Goal: Complete application form

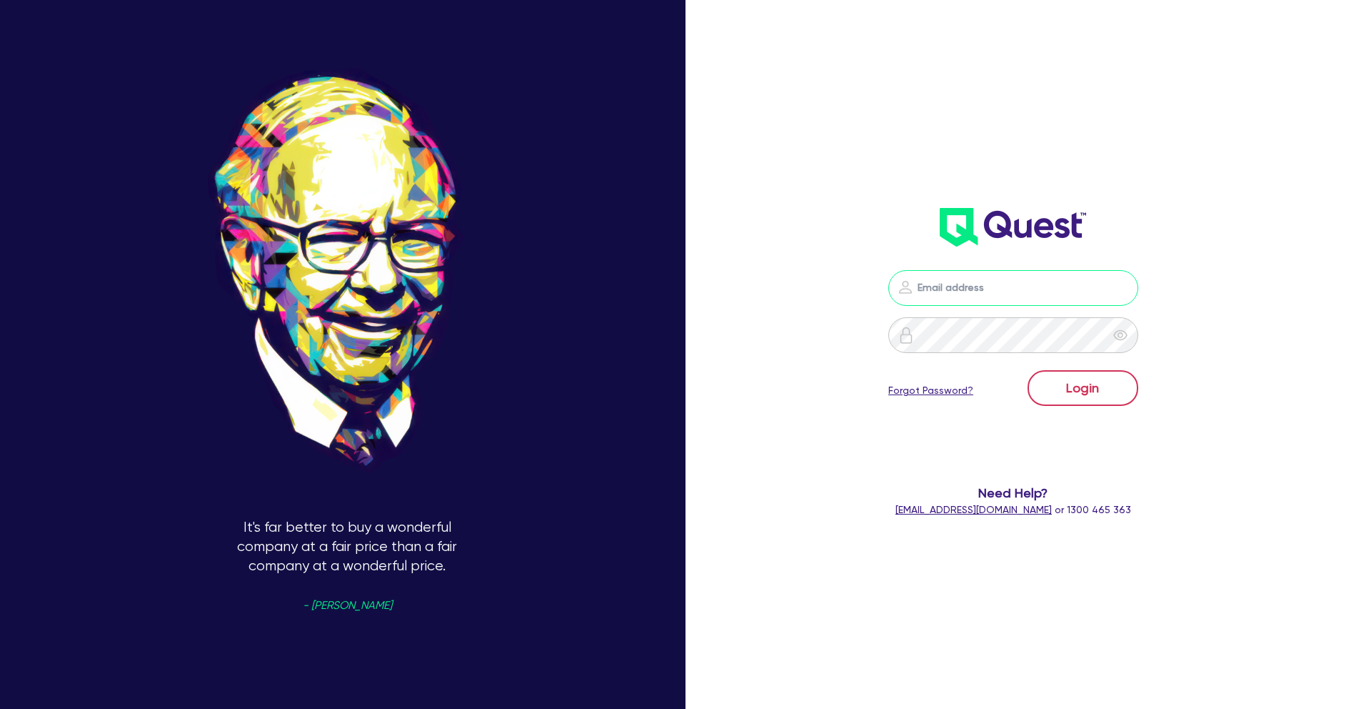
type input "[PERSON_NAME][EMAIL_ADDRESS][PERSON_NAME][DOMAIN_NAME]"
click at [1095, 386] on button "Login" at bounding box center [1083, 388] width 111 height 36
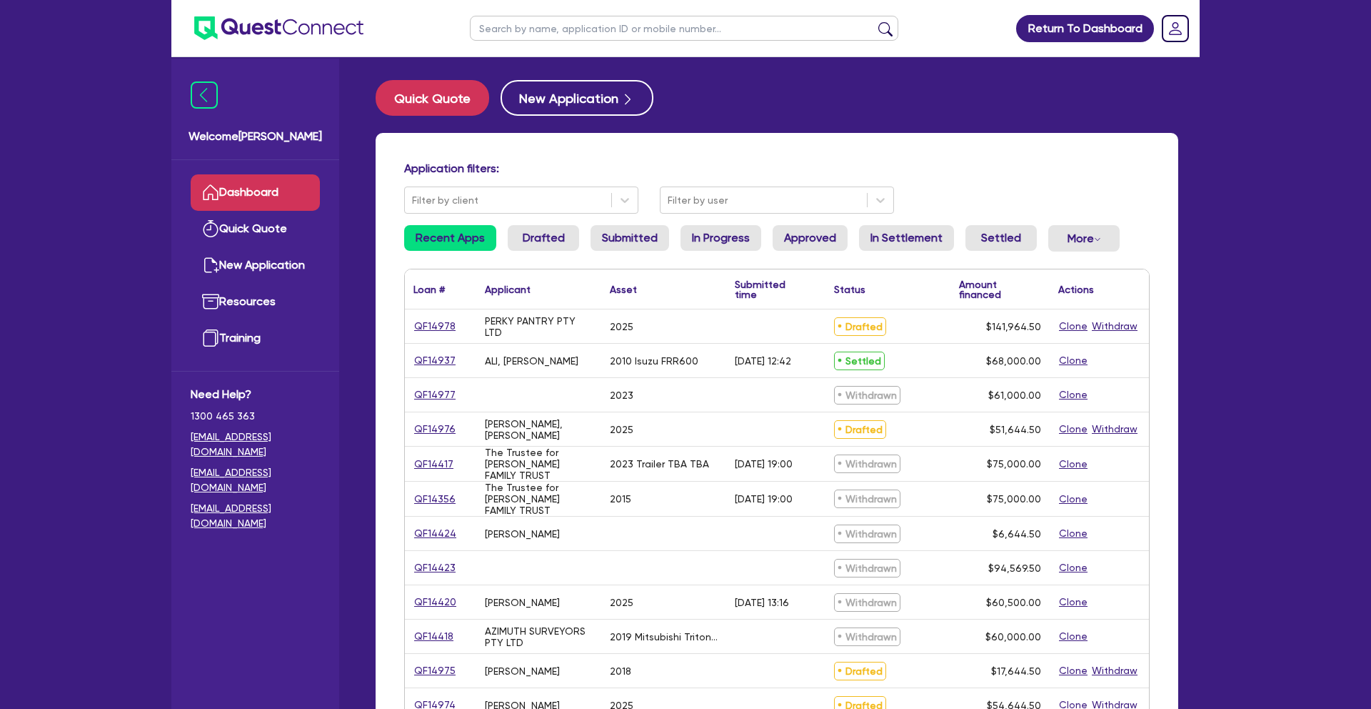
click at [520, 30] on input "text" at bounding box center [684, 28] width 429 height 25
type input "karan"
click at [874, 21] on button "submit" at bounding box center [885, 31] width 23 height 20
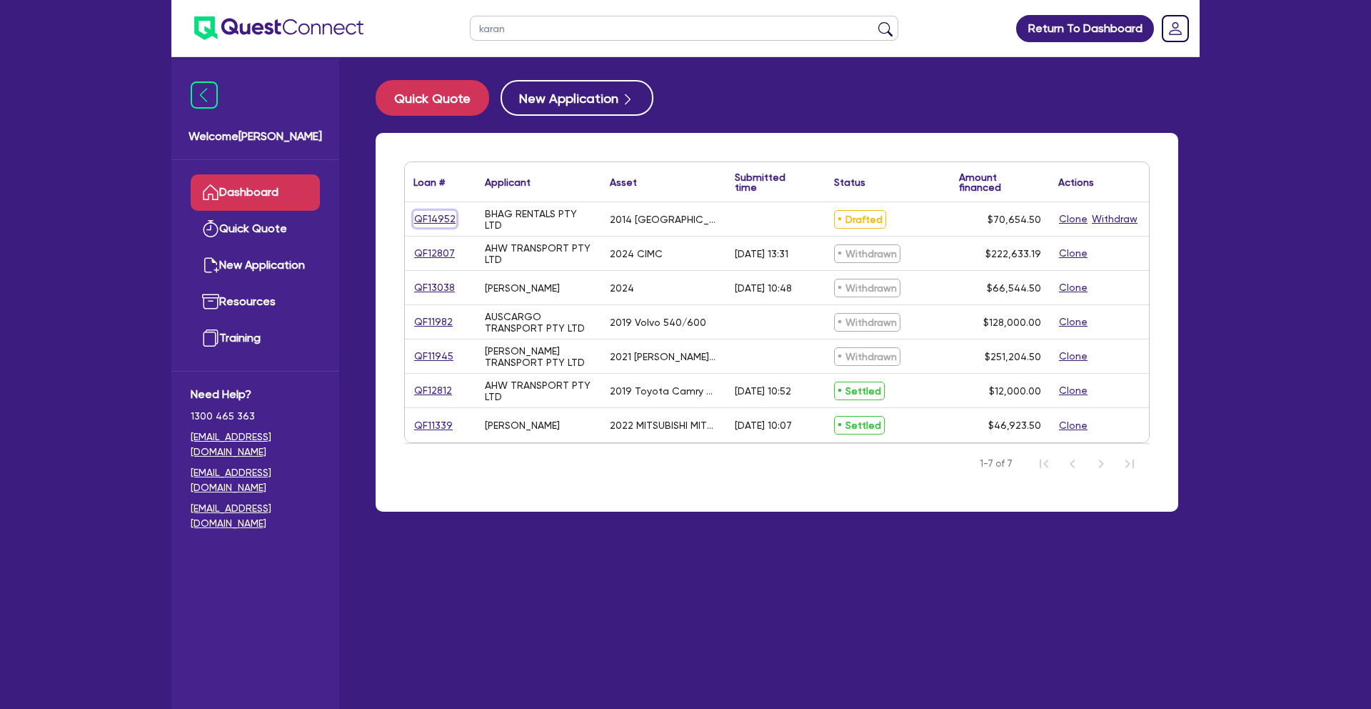
click at [426, 224] on link "QF14952" at bounding box center [435, 219] width 43 height 16
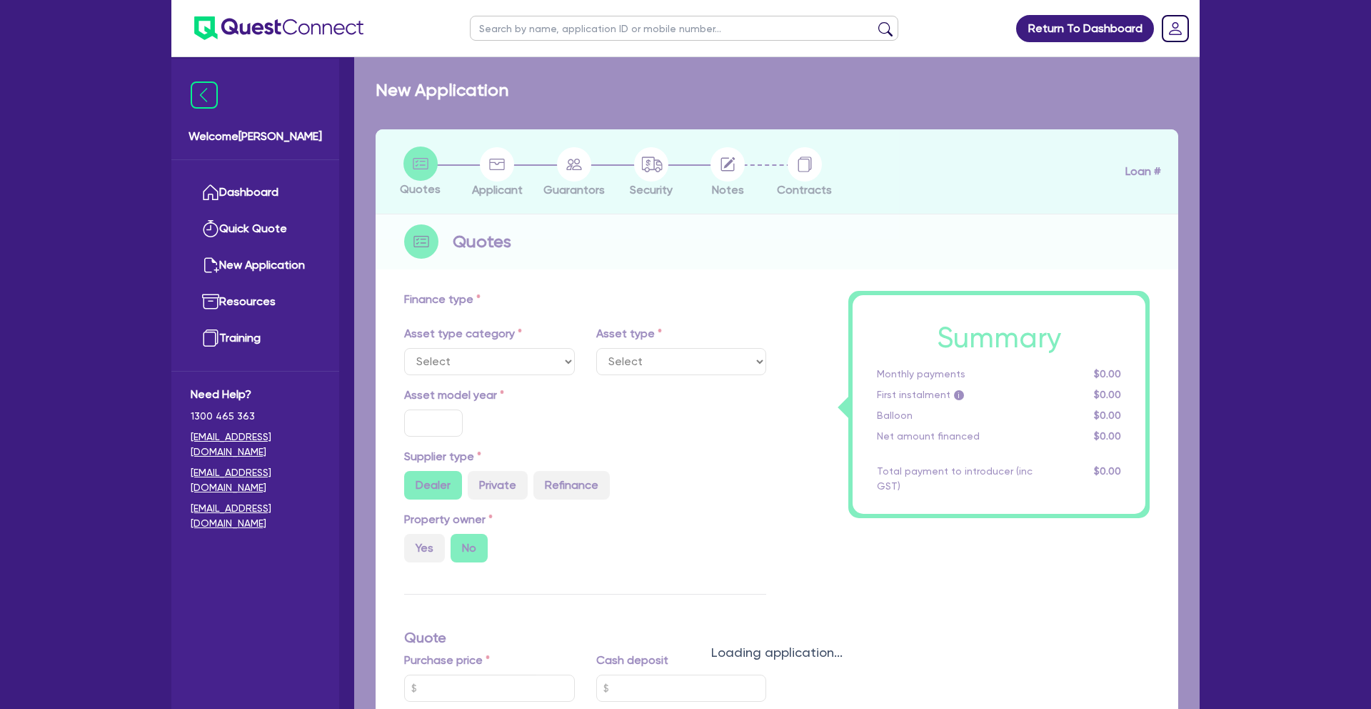
select select "PRIMARY_ASSETS"
type input "2014"
radio input "false"
radio input "true"
type input "120,000"
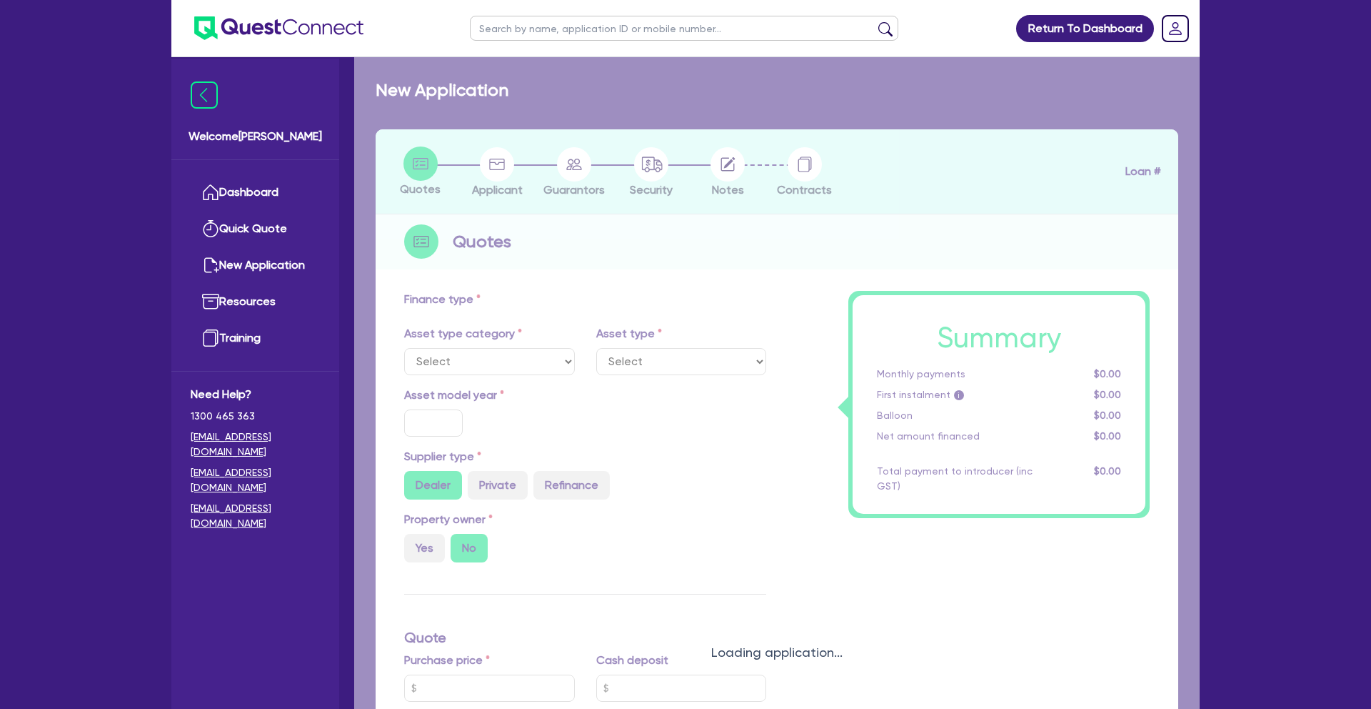
type input "50,000"
type input "14"
select select "HEAVY_TRUCKS"
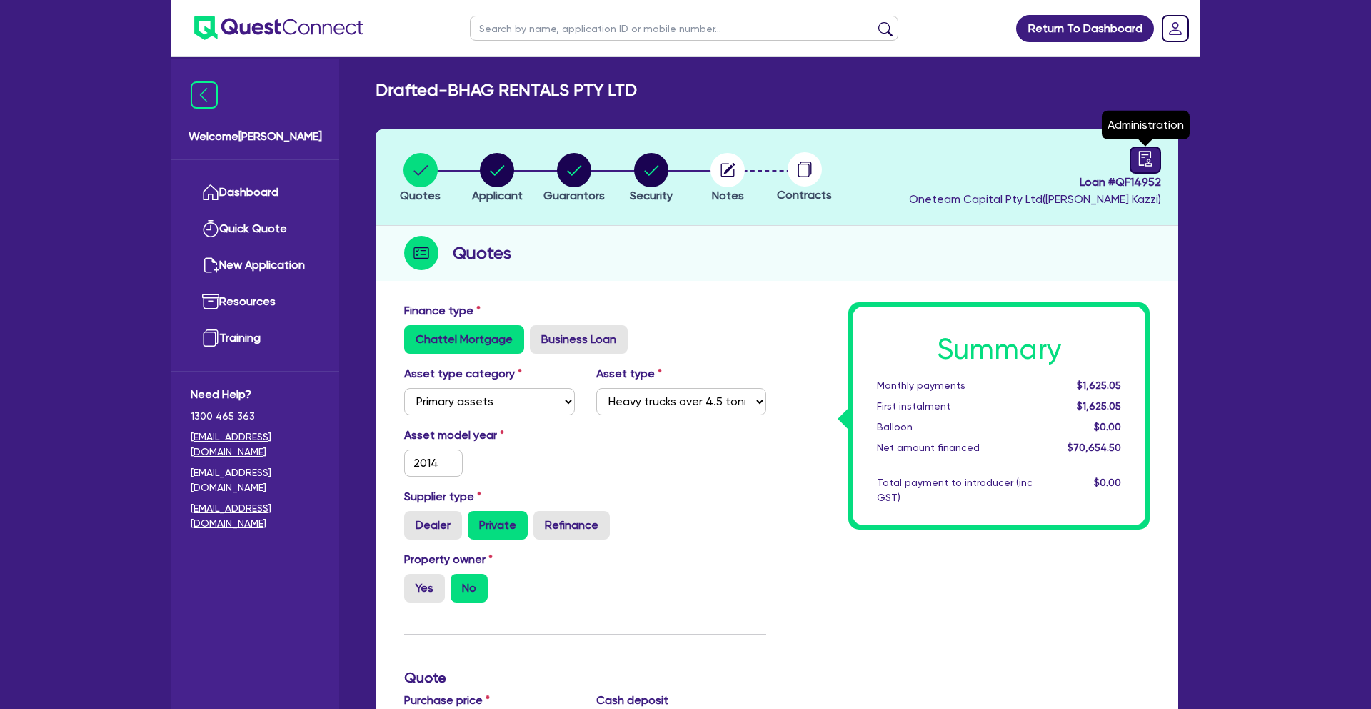
click at [1151, 160] on icon "audit" at bounding box center [1146, 159] width 16 height 16
select select "DRAFTED_NEW"
select select "Other"
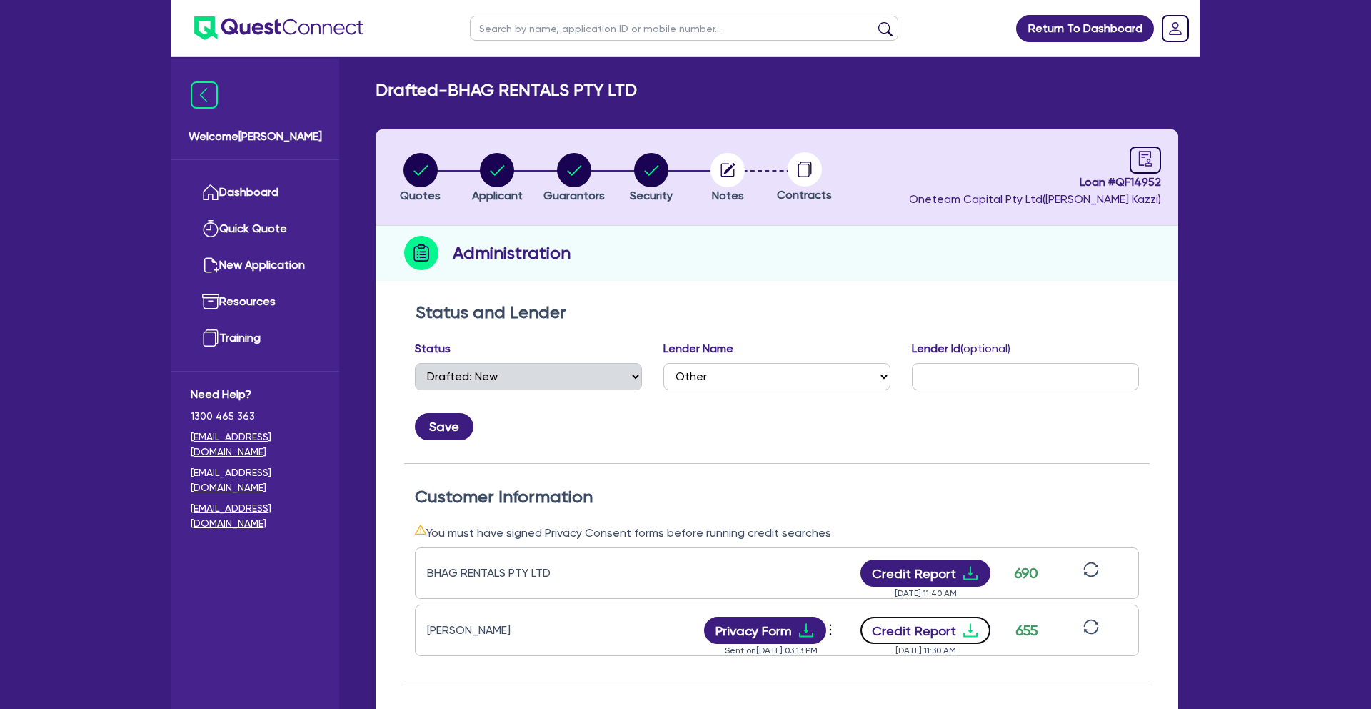
click at [931, 626] on button "Credit Report" at bounding box center [926, 629] width 131 height 27
click at [574, 172] on icon "button" at bounding box center [574, 170] width 14 height 10
select select "MR"
select select "MARRIED"
select select "HOUSEHOLD_PERSONAL"
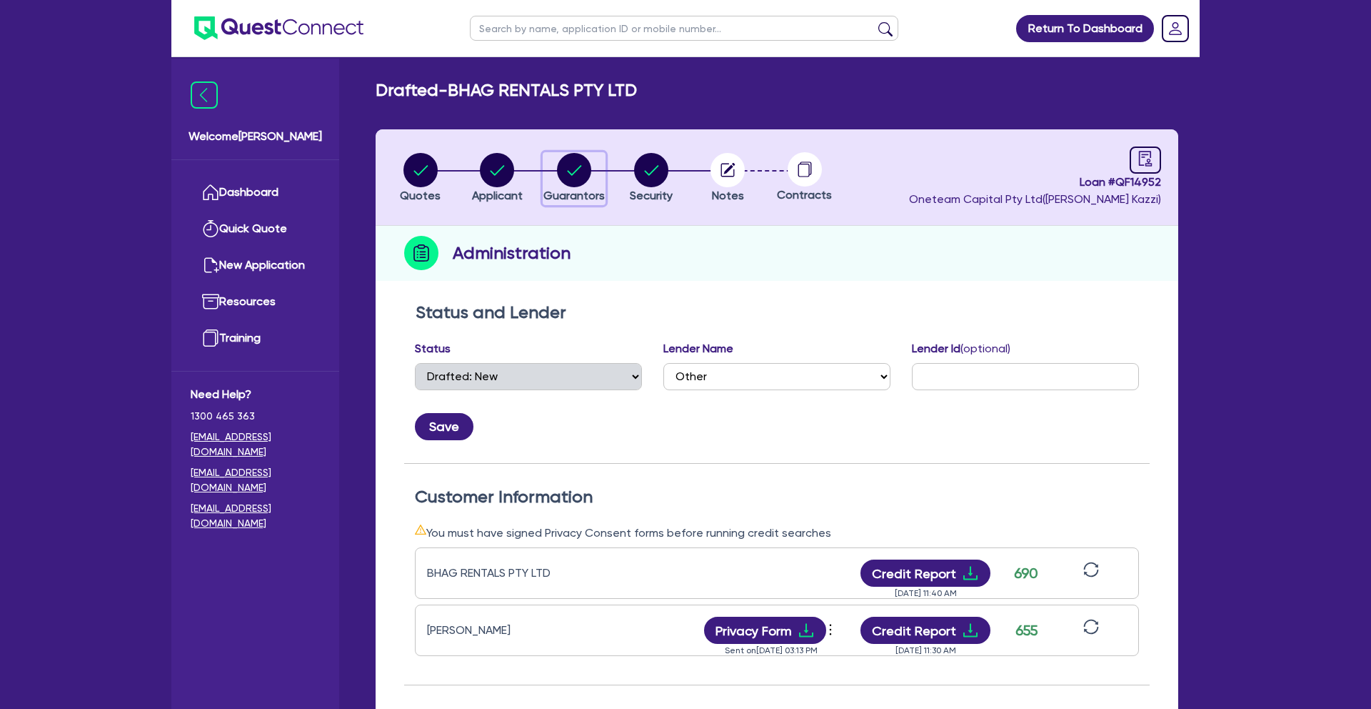
select select "VEHICLE"
select select "VEHICLE_LOAN"
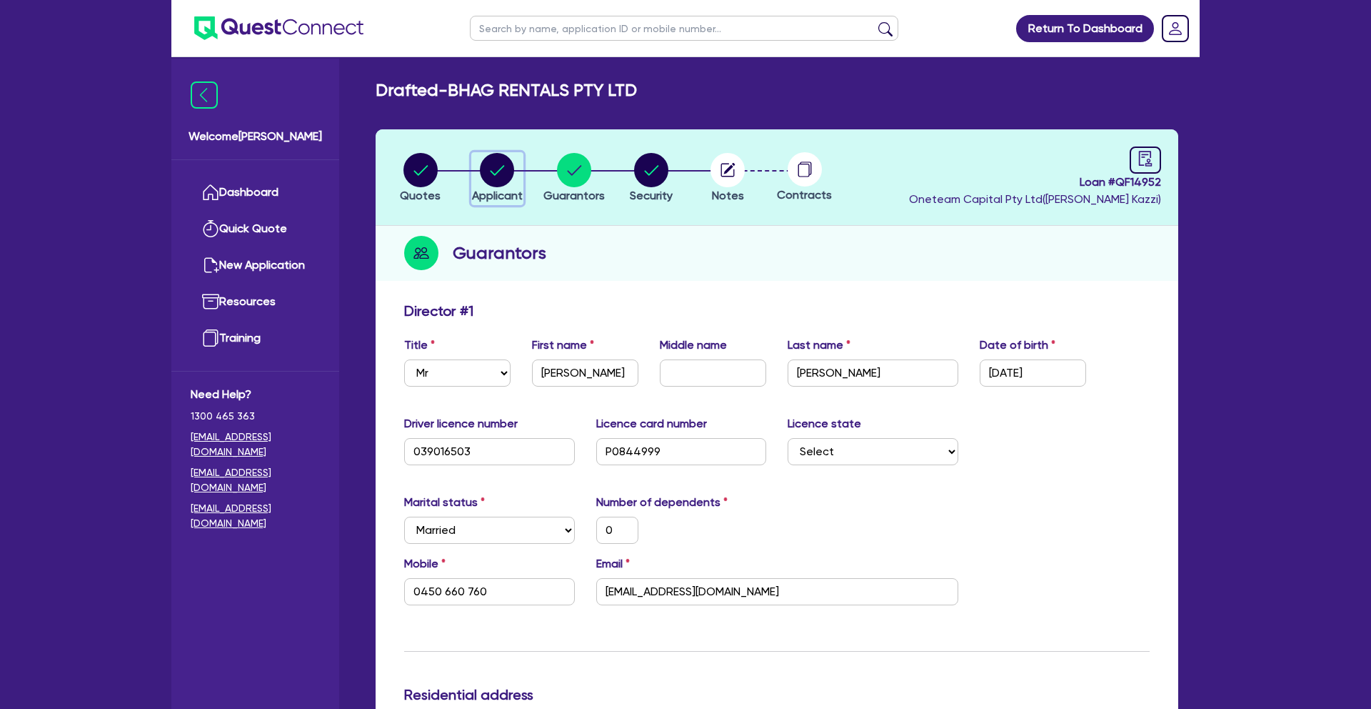
click at [495, 173] on circle "button" at bounding box center [497, 170] width 34 height 34
select select "COMPANY"
select select "TRANSPORT_WAREHOUSING"
select select "PASSENGERS_FREIGHT_TRANSPORT"
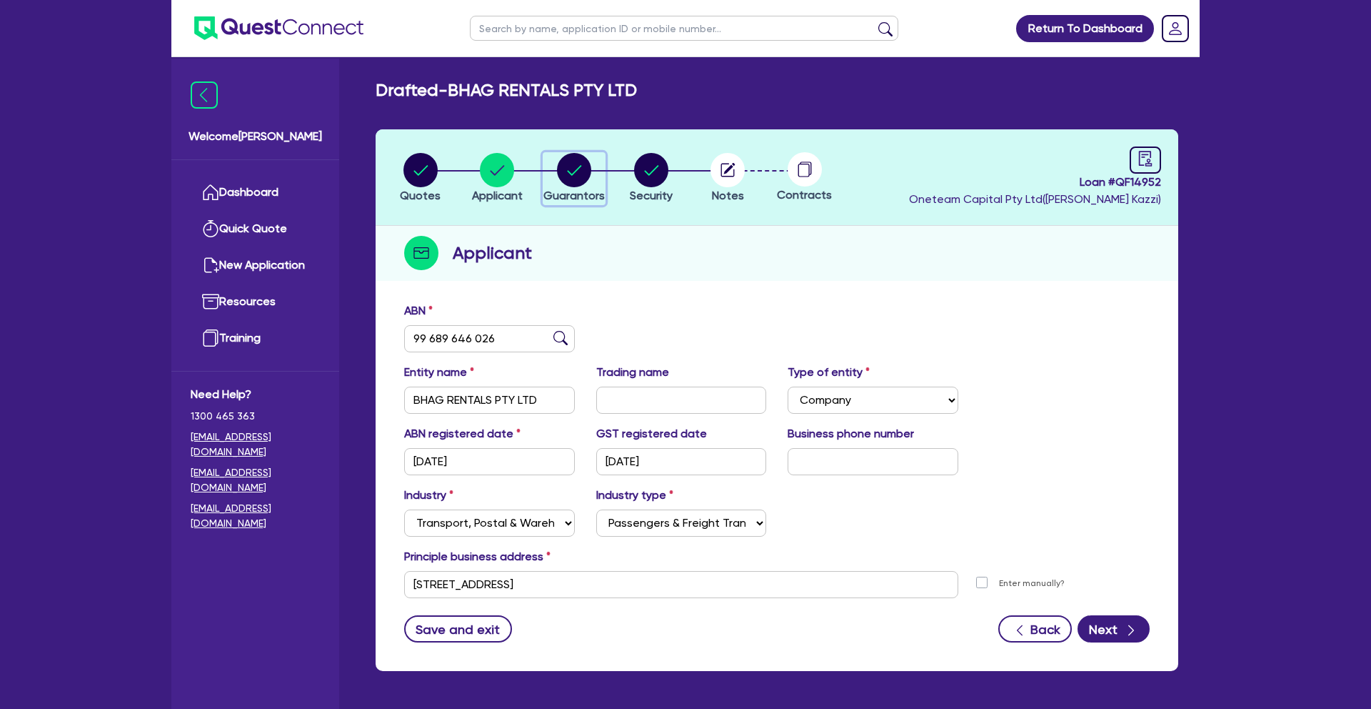
click at [565, 178] on circle "button" at bounding box center [574, 170] width 34 height 34
select select "MR"
select select "MARRIED"
select select "HOUSEHOLD_PERSONAL"
select select "VEHICLE"
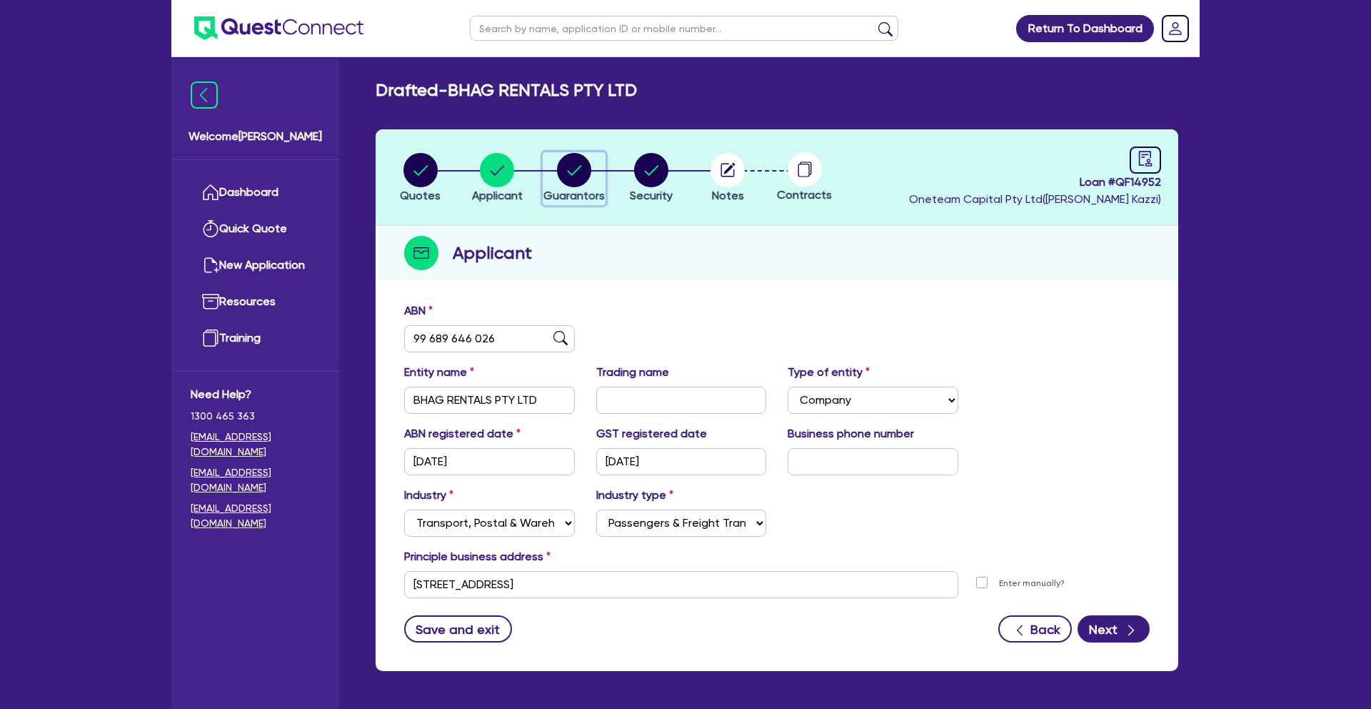
select select "VEHICLE"
select select "VEHICLE_LOAN"
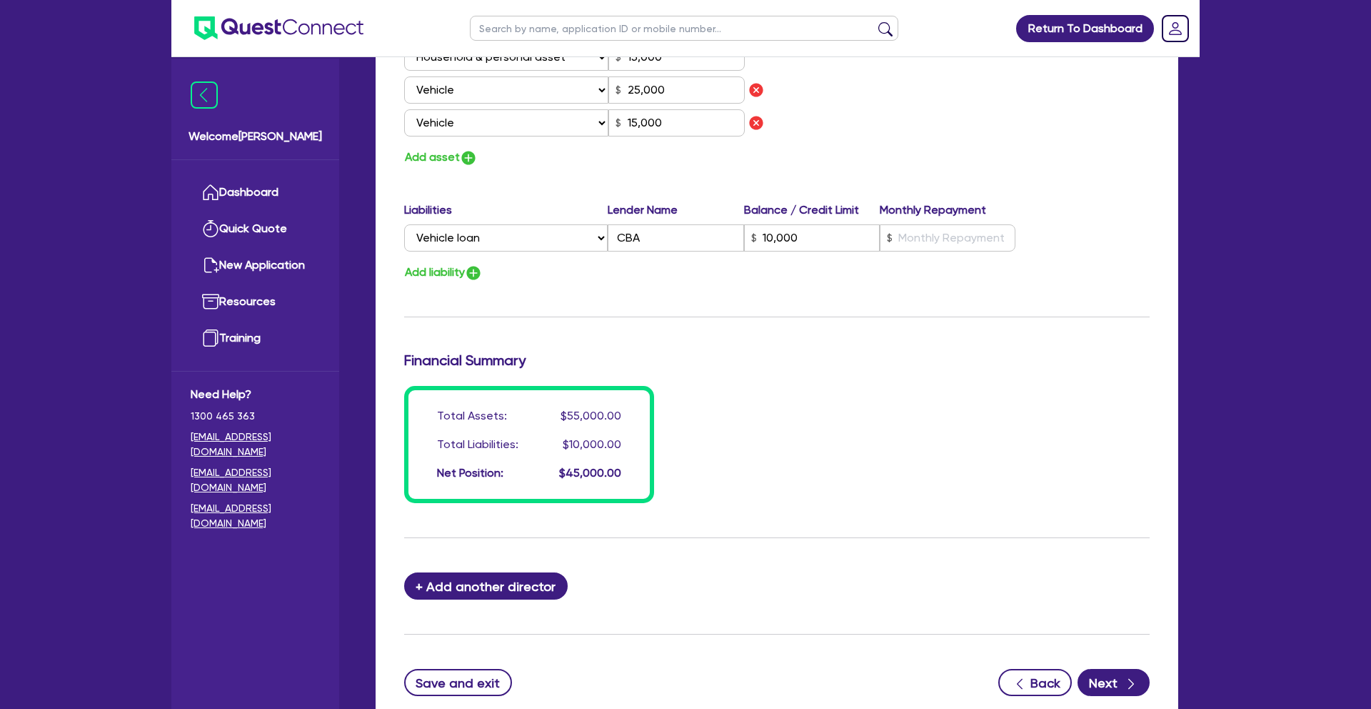
scroll to position [919, 0]
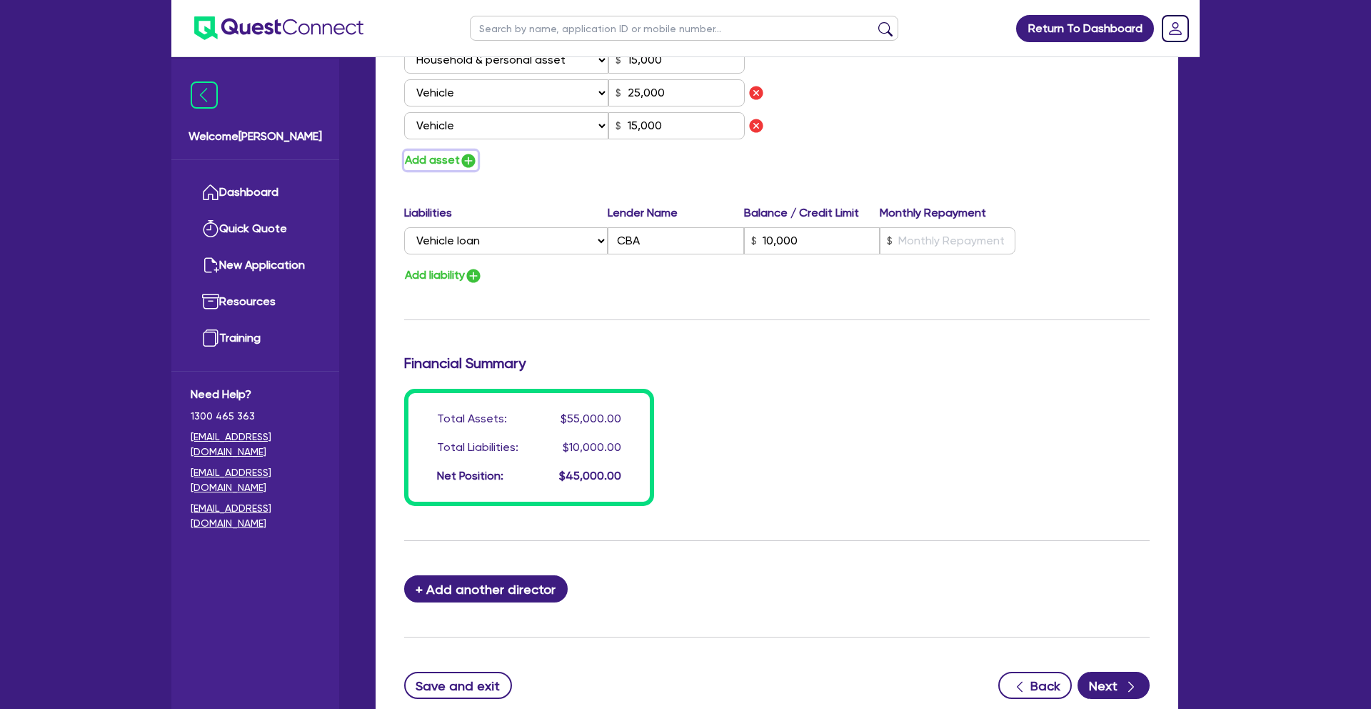
click at [469, 162] on img "button" at bounding box center [468, 160] width 17 height 17
type input "0"
type input "0450 660 760"
type input "15,000"
type input "25,000"
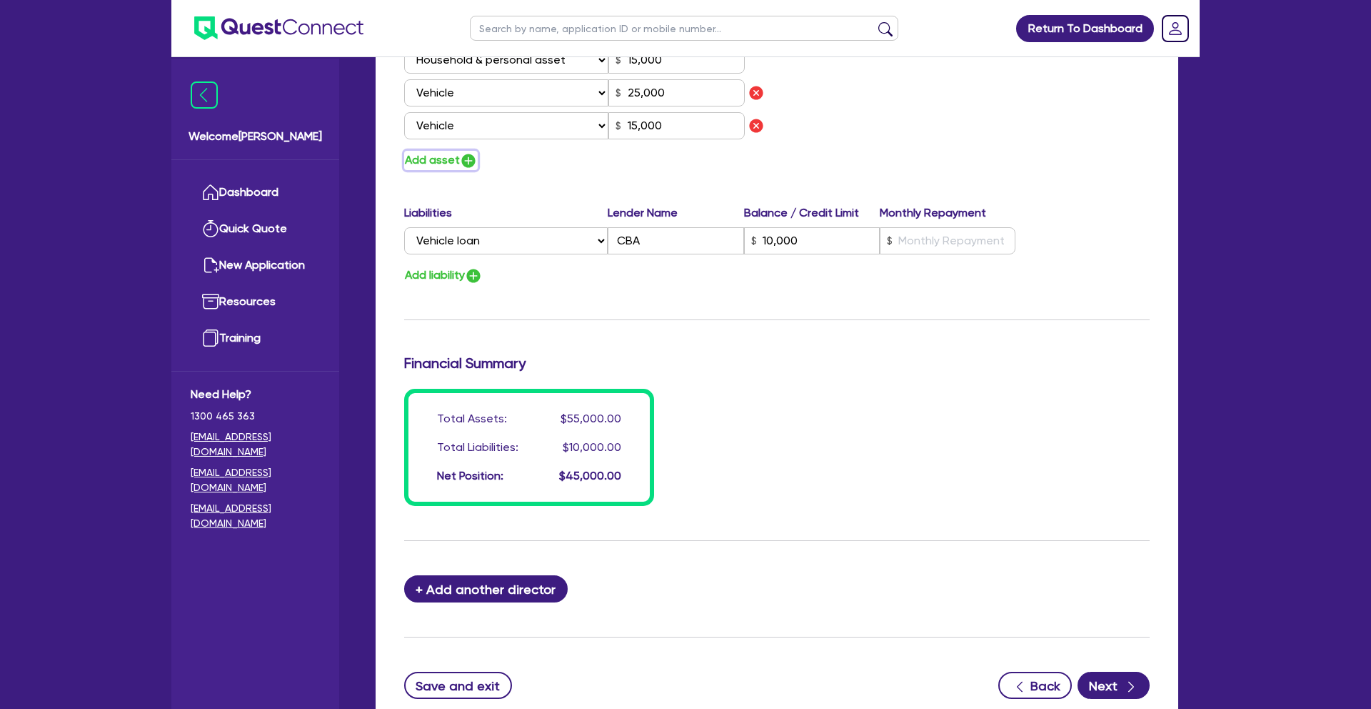
type input "15,000"
type input "10,000"
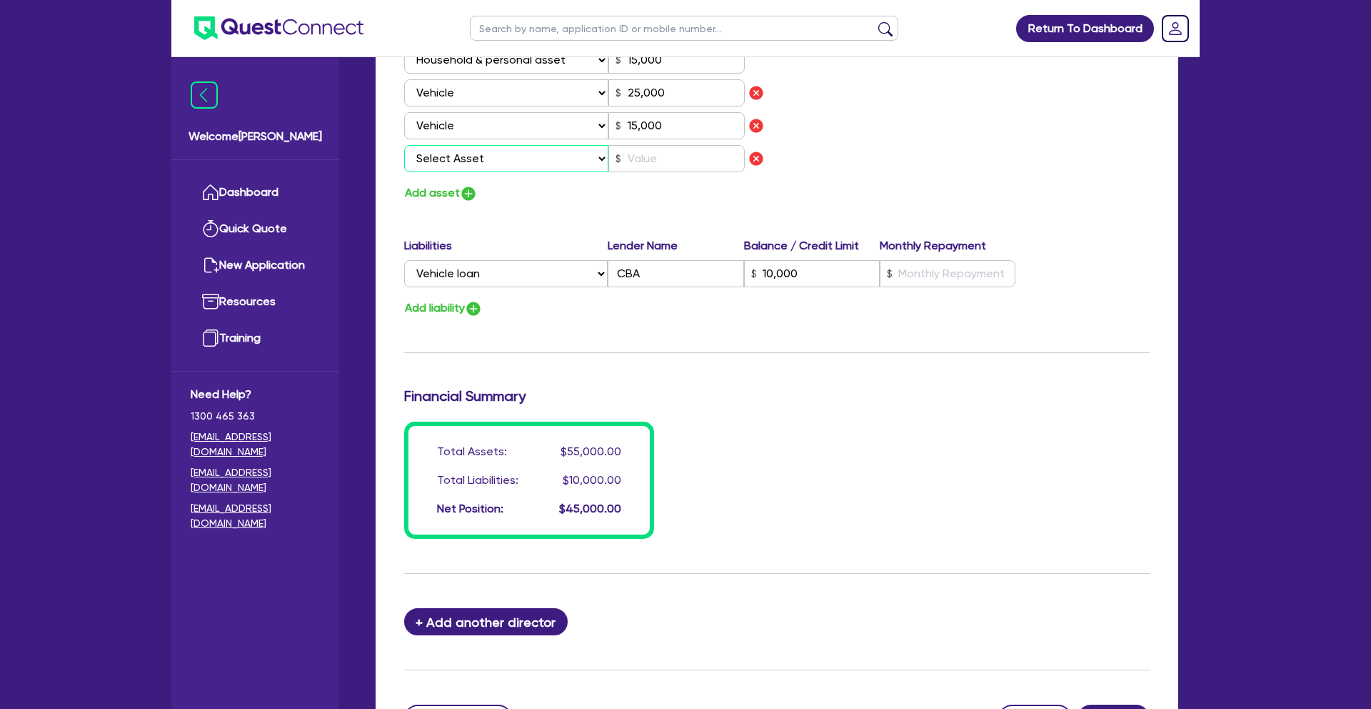
click at [481, 160] on select "Select Asset Cash Property Investment property Vehicle Truck Trailer Equipment …" at bounding box center [506, 158] width 204 height 27
select select "CASH"
type input "0"
type input "0450 660 760"
type input "15,000"
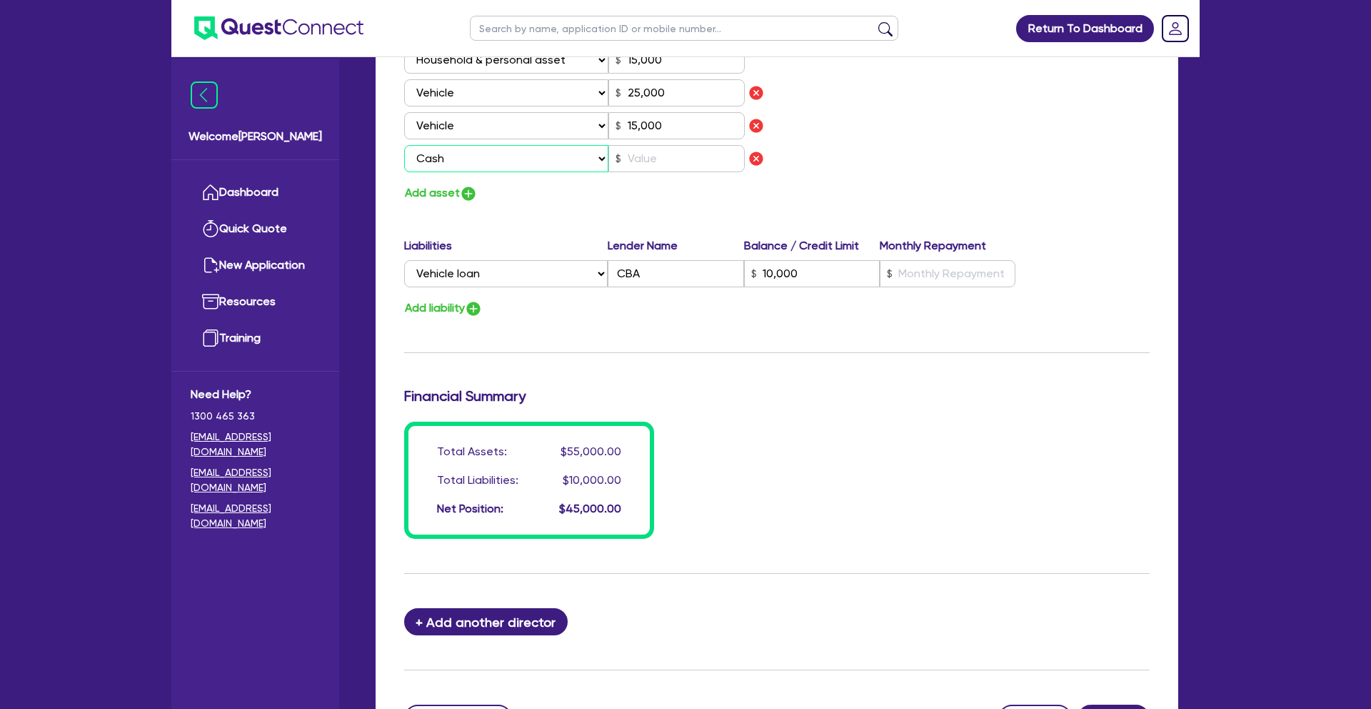
type input "25,000"
type input "15,000"
type input "10,000"
click at [691, 163] on input "text" at bounding box center [677, 158] width 136 height 27
type input "0"
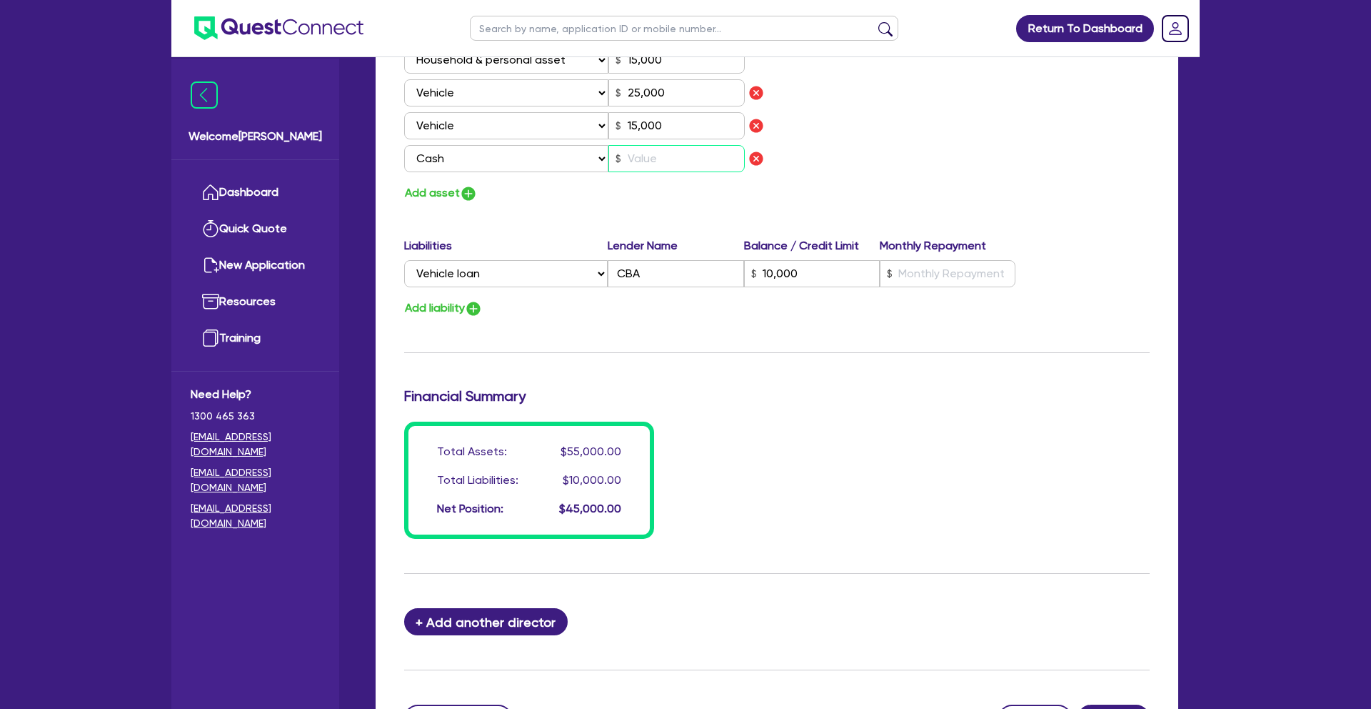
type input "0450 660 760"
type input "15,000"
type input "25,000"
type input "15,000"
type input "10,000"
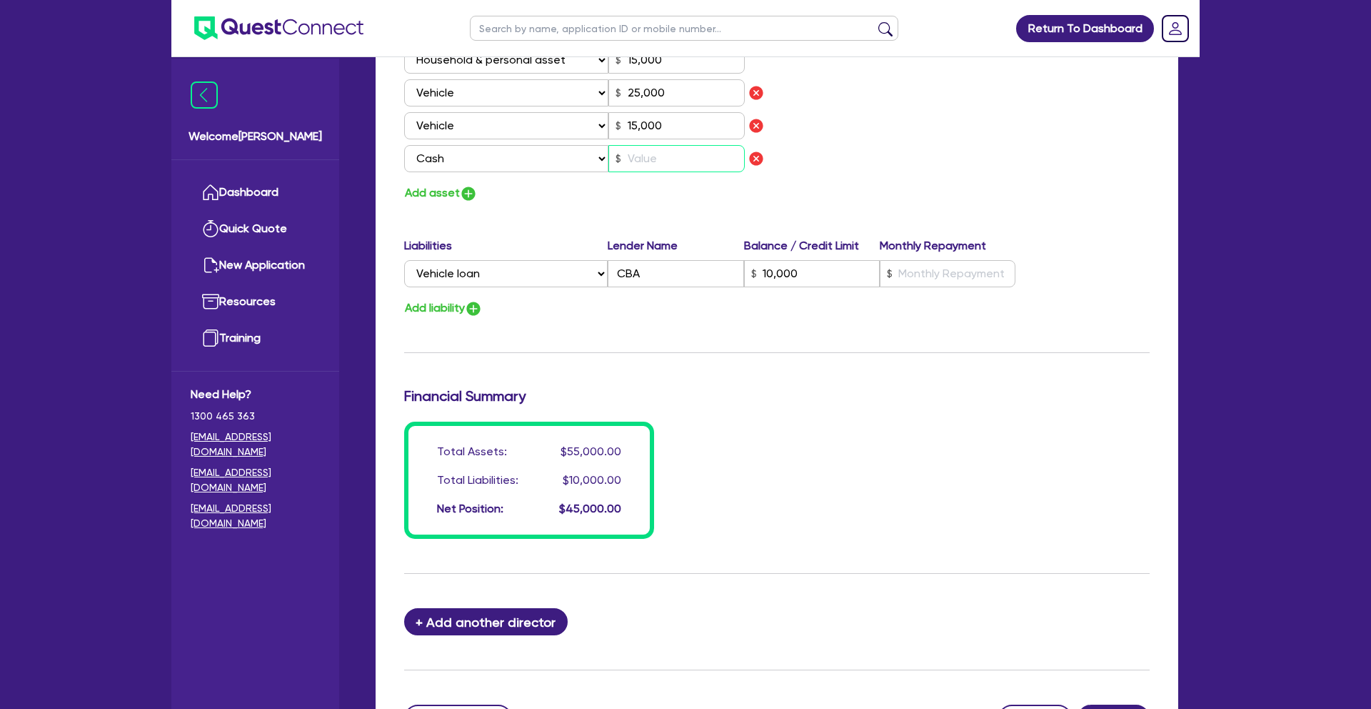
type input "7"
type input "0"
type input "0450 660 760"
type input "15,000"
type input "25,000"
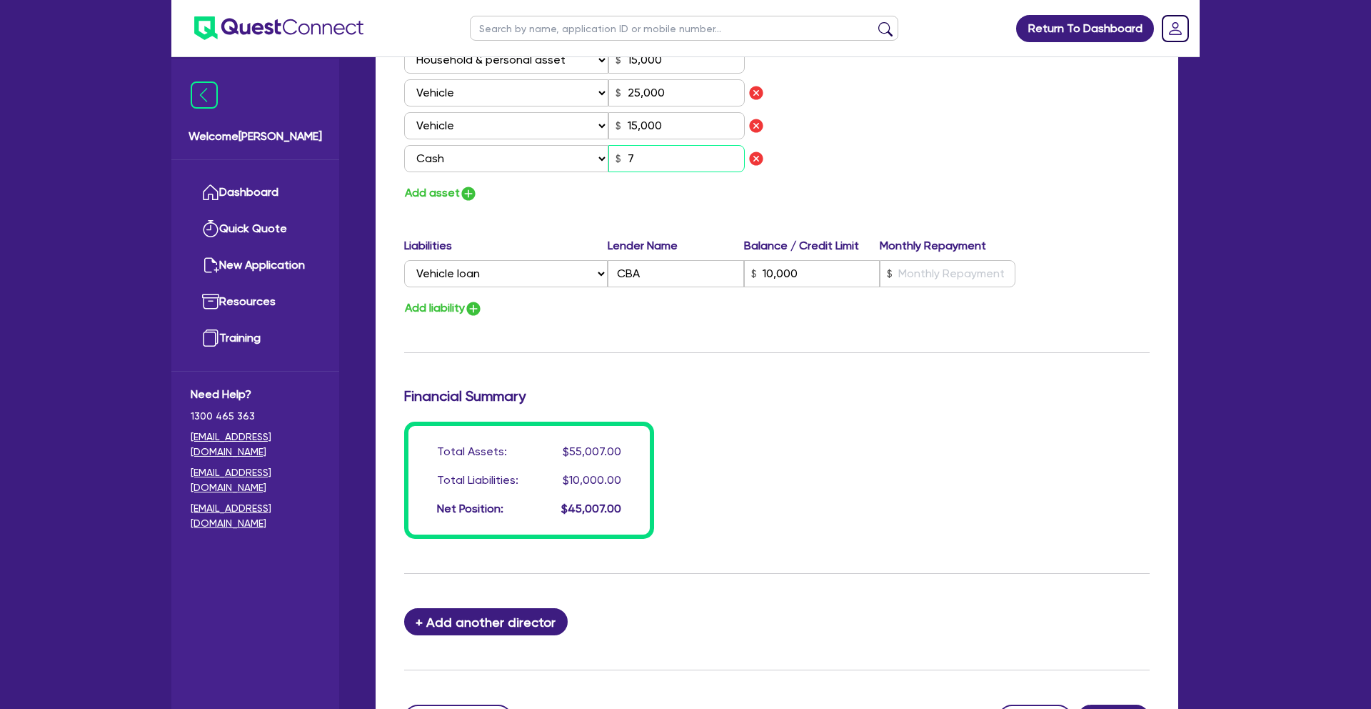
type input "15,000"
type input "10,000"
type input "70"
type input "0"
type input "0450 660 760"
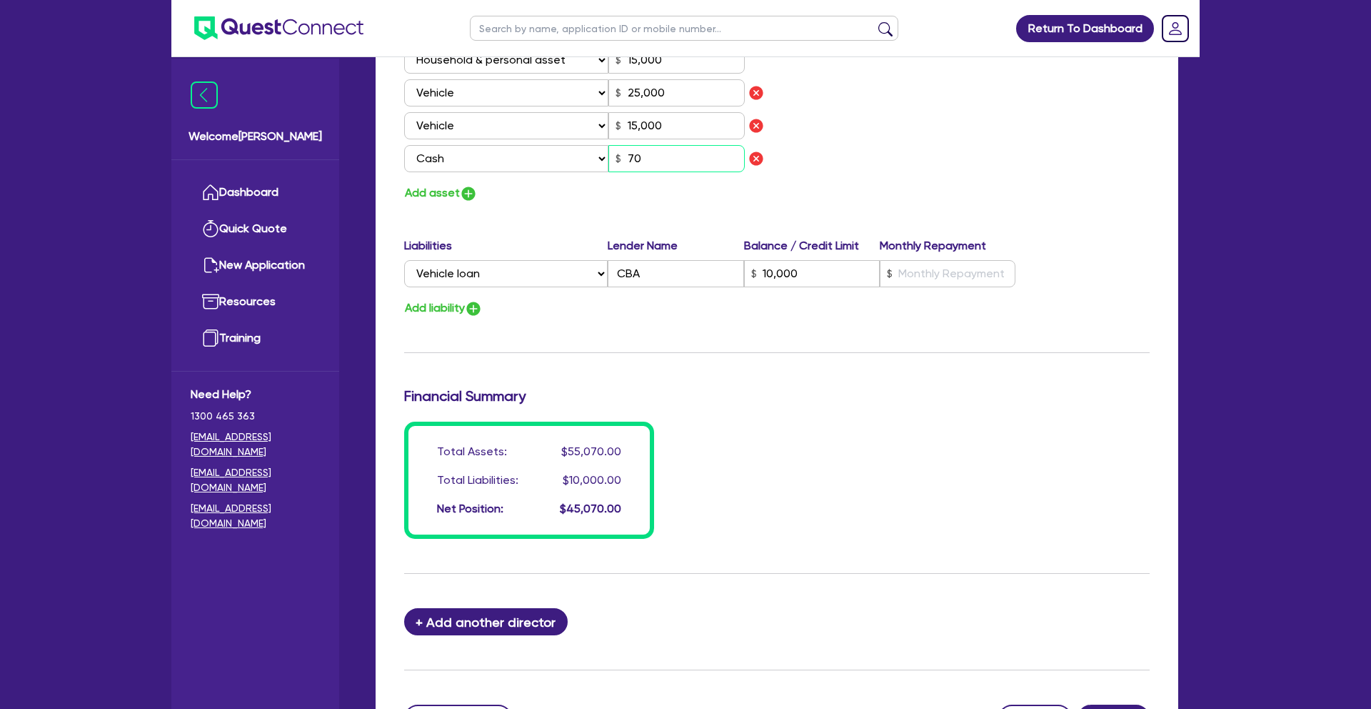
type input "15,000"
type input "25,000"
type input "15,000"
type input "10,000"
type input "700"
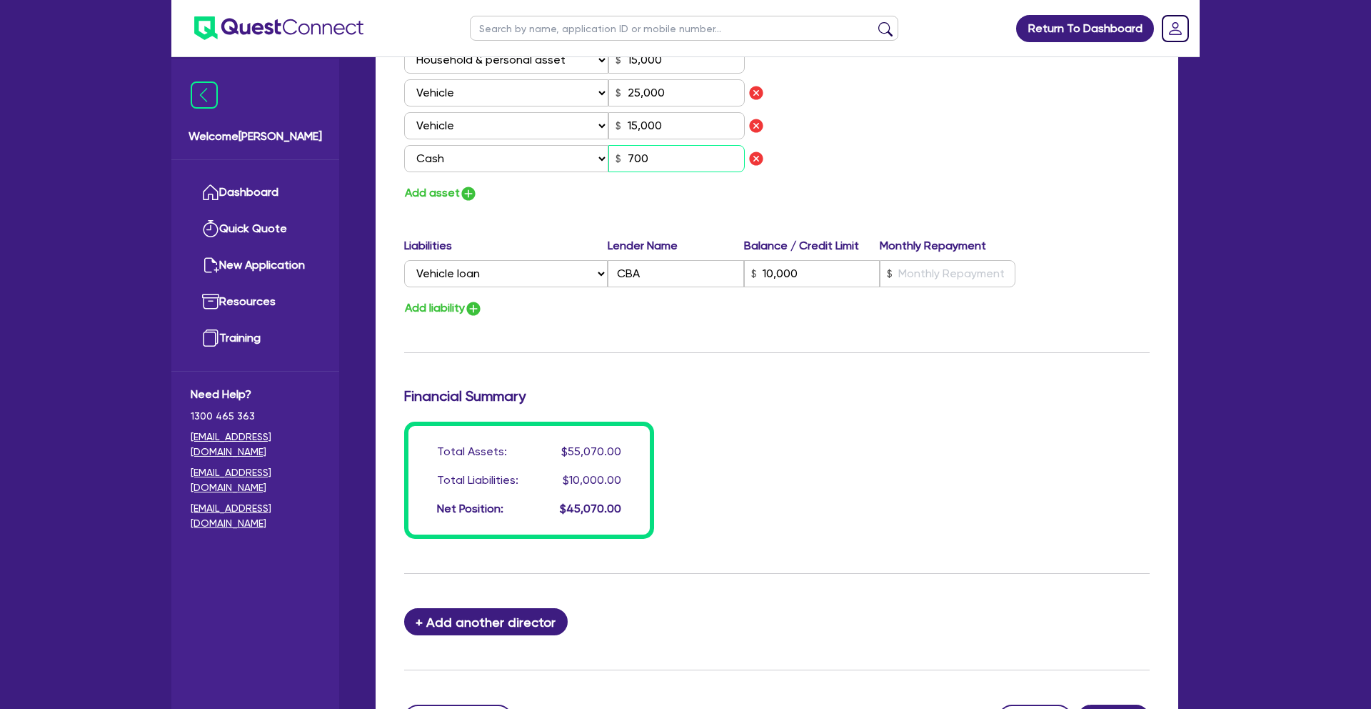
type input "0"
type input "0450 660 760"
type input "15,000"
type input "25,000"
type input "15,000"
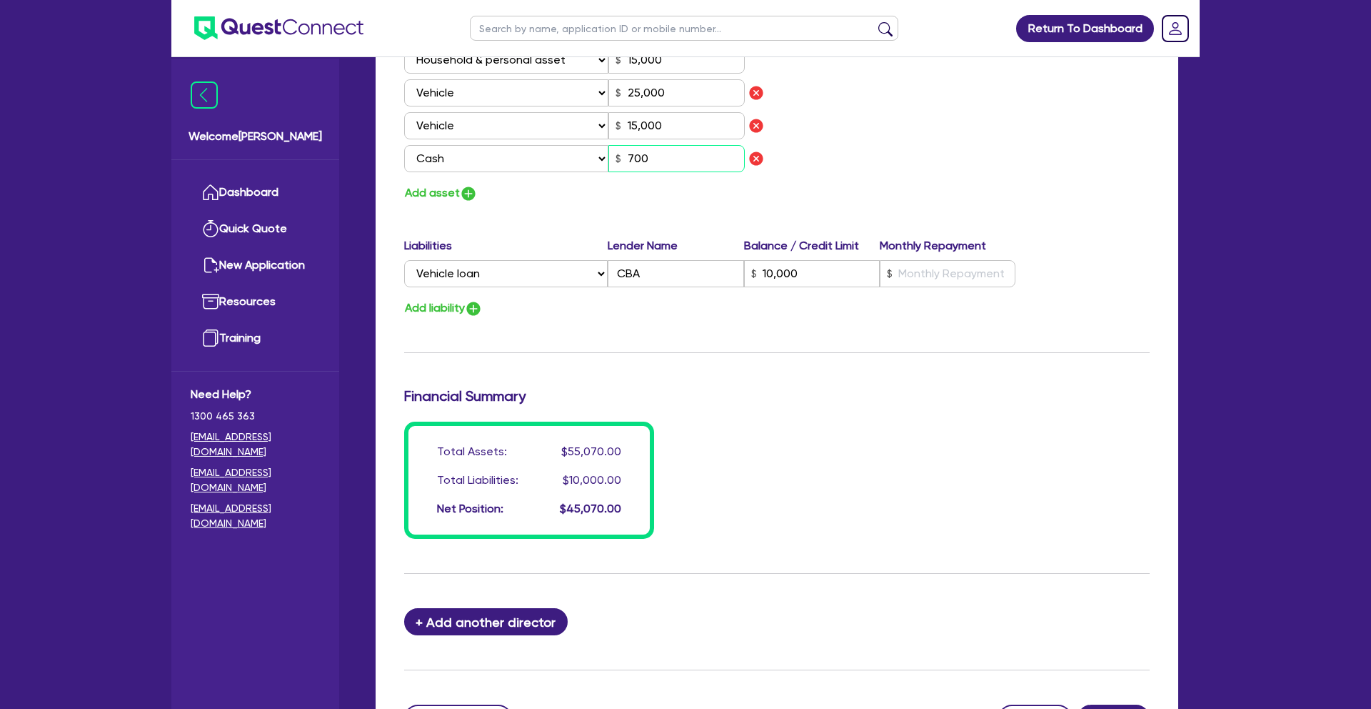
type input "10,000"
type input "7,000"
type input "0"
type input "0450 660 760"
type input "15,000"
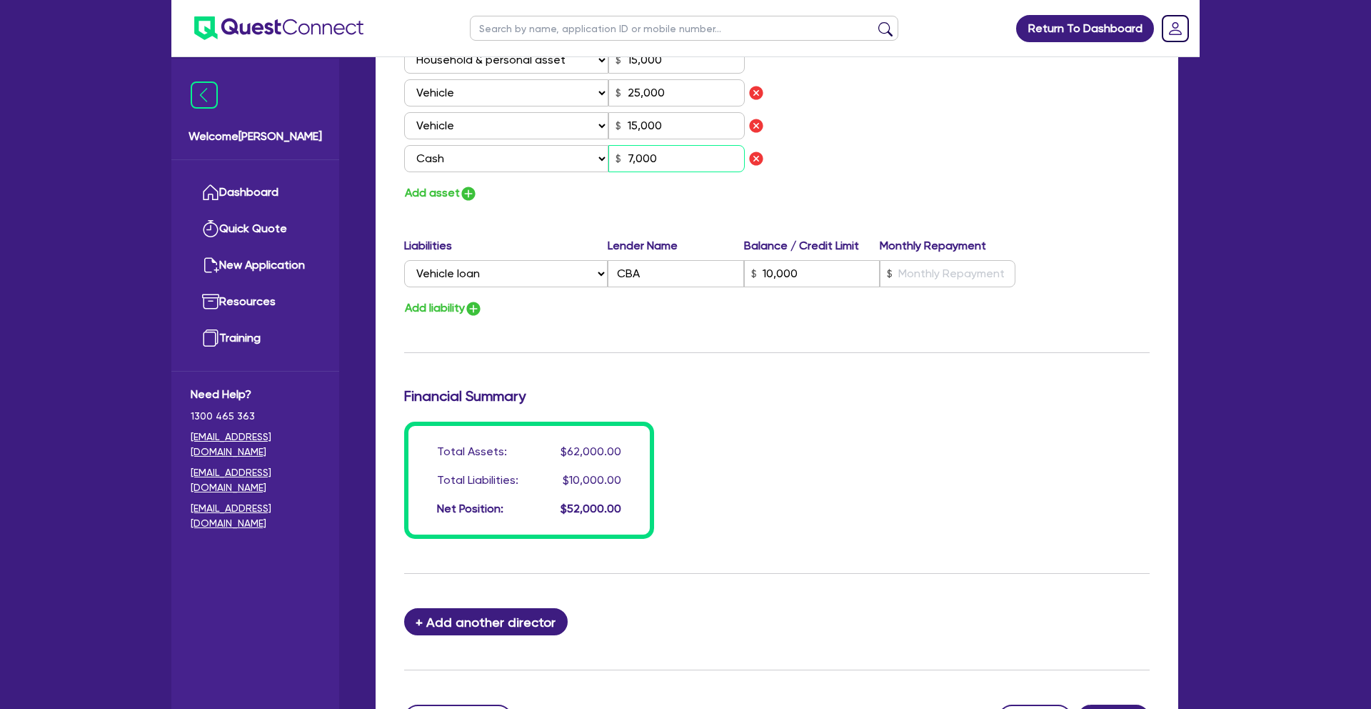
type input "25,000"
type input "15,000"
type input "10,000"
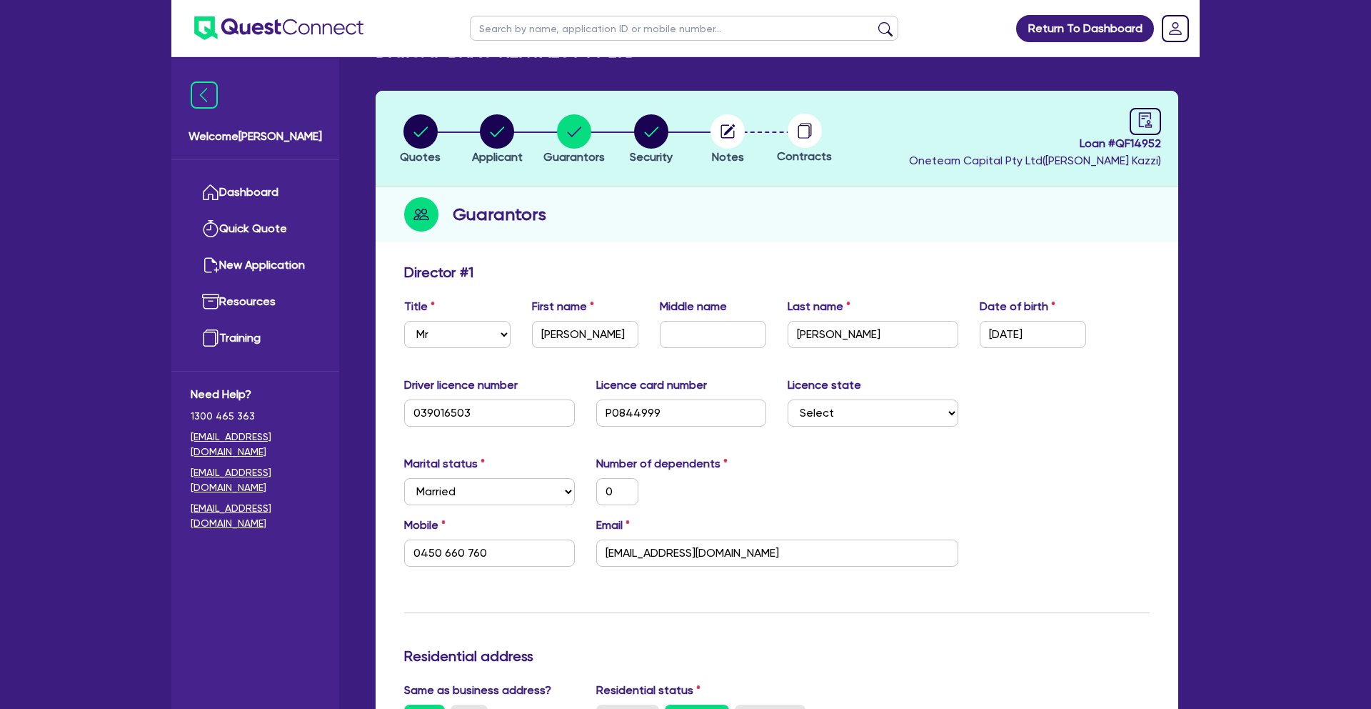
scroll to position [0, 0]
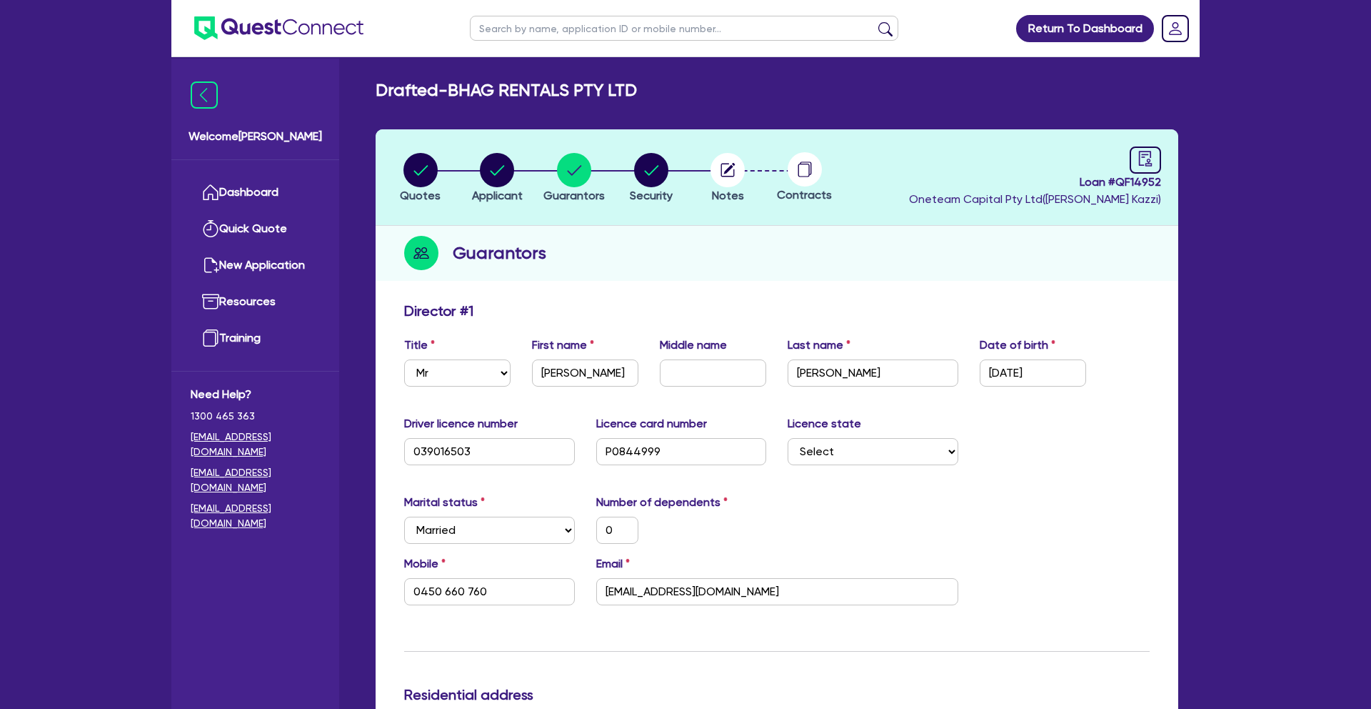
type input "70,000"
click at [645, 174] on circle "button" at bounding box center [651, 170] width 34 height 34
select select "PRIMARY_ASSETS"
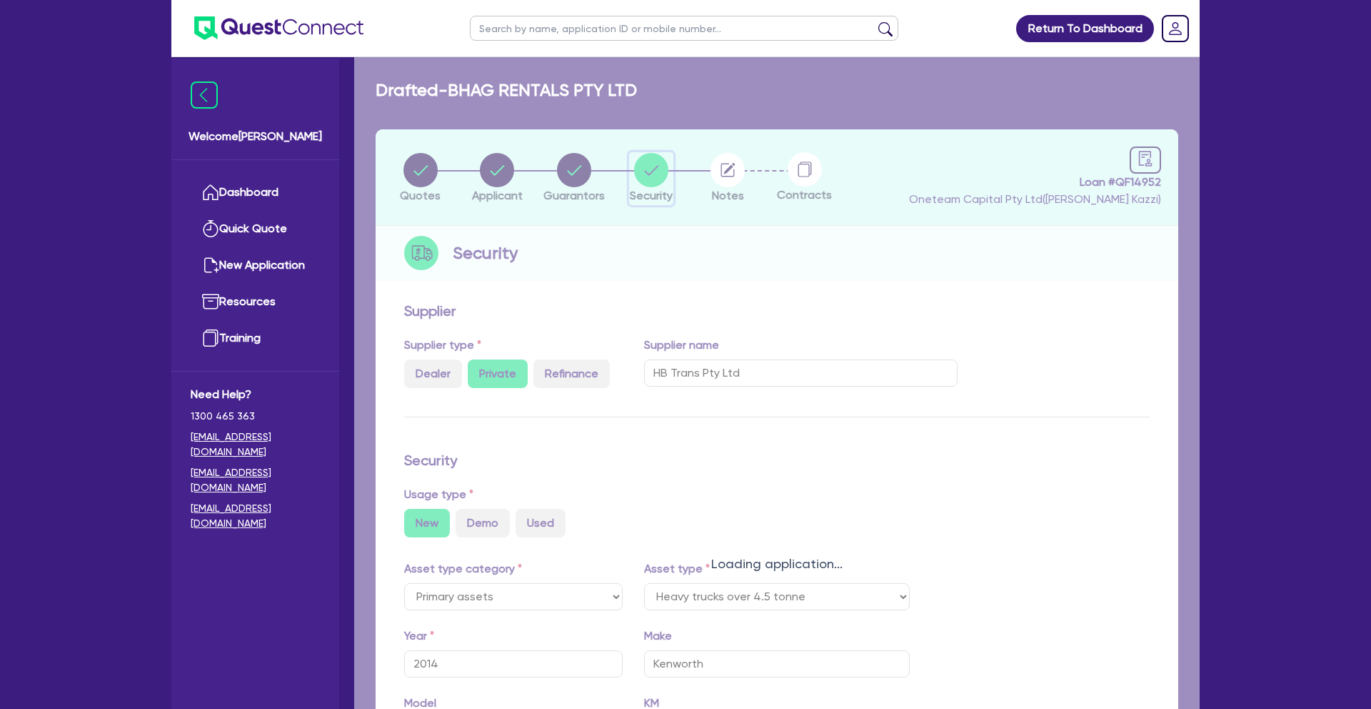
select select "HEAVY_TRUCKS"
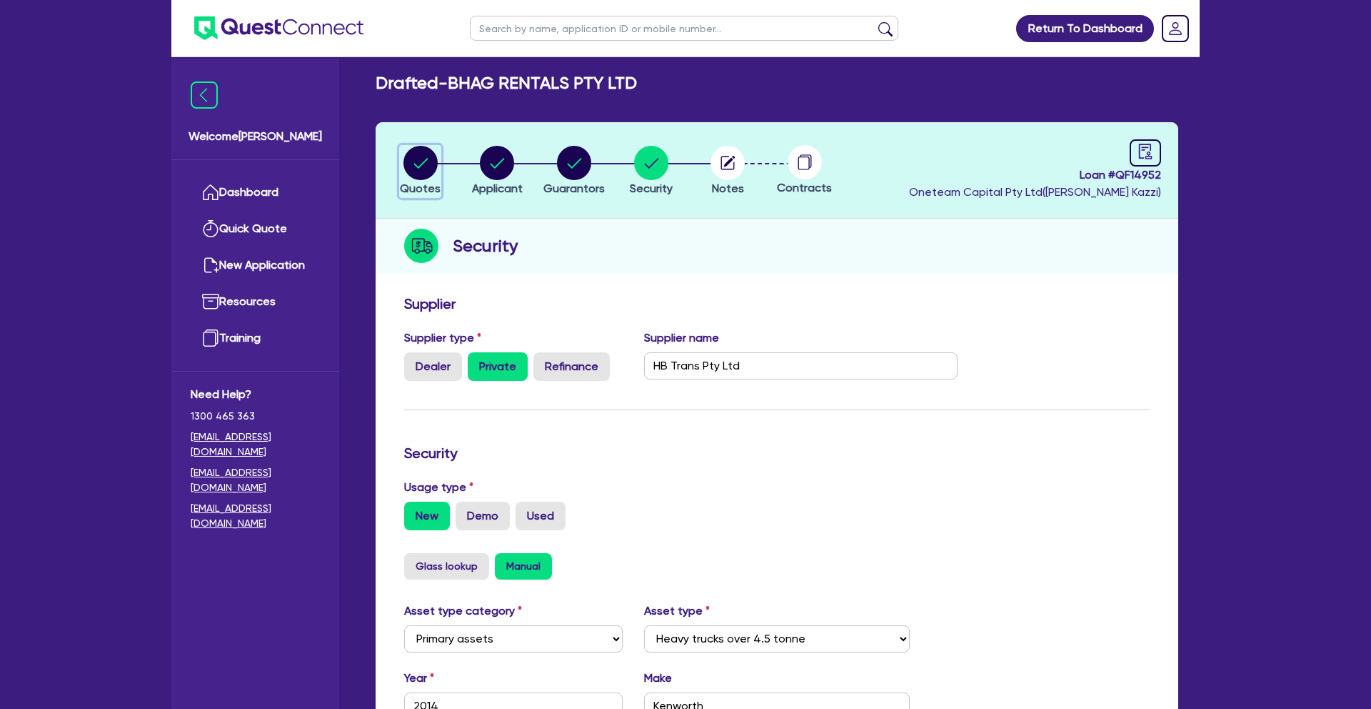
click at [424, 171] on circle "button" at bounding box center [421, 163] width 34 height 34
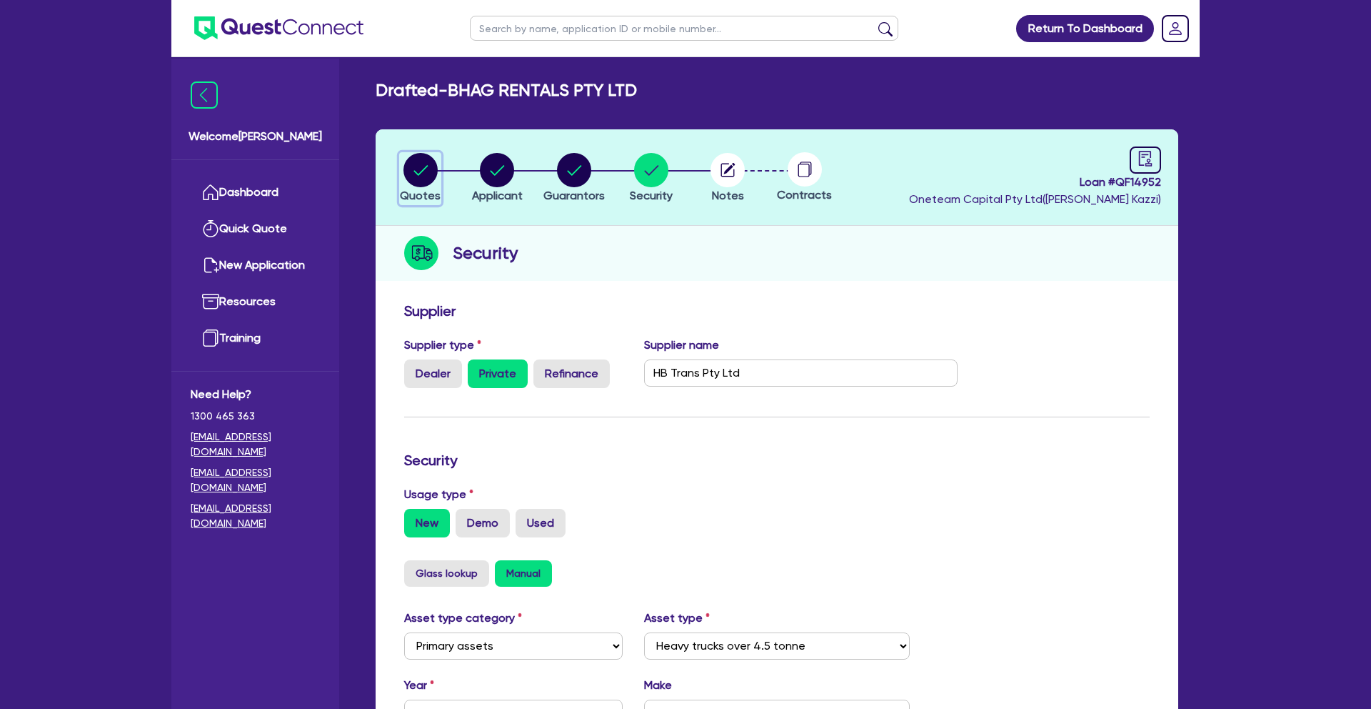
select select "PRIMARY_ASSETS"
select select "HEAVY_TRUCKS"
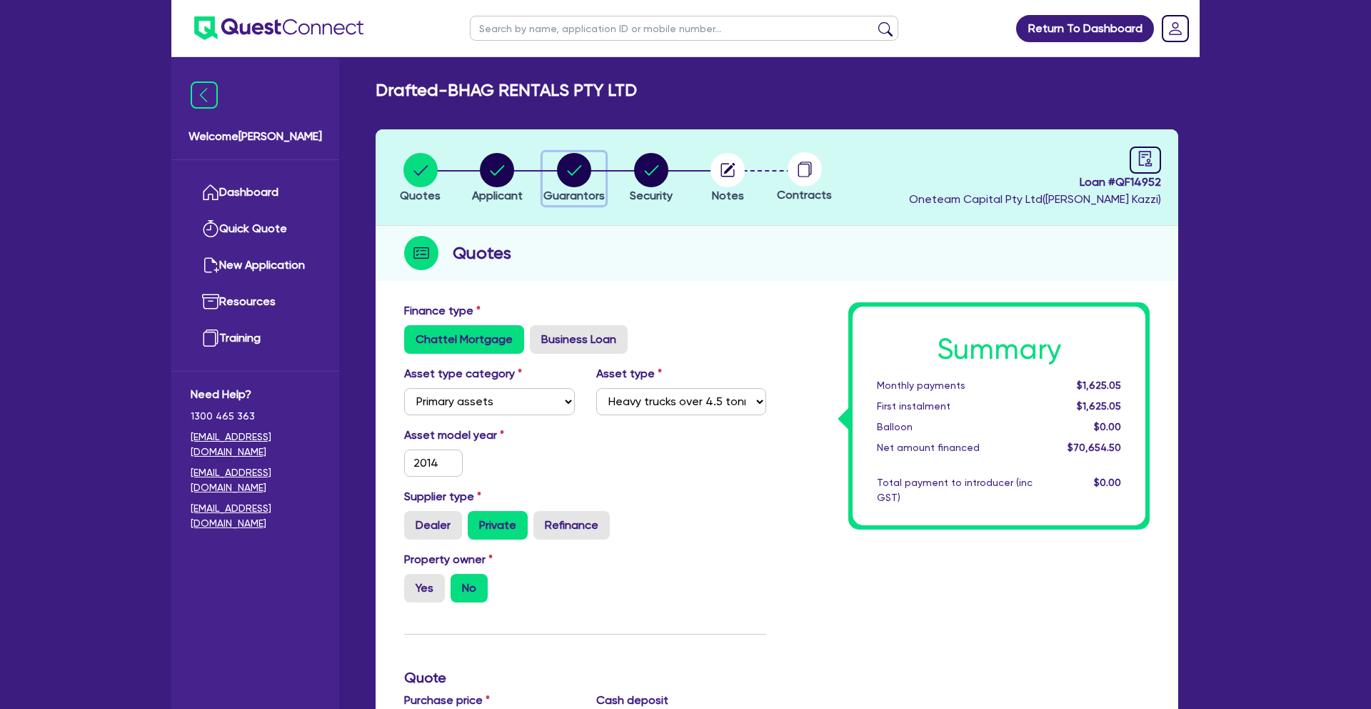
click at [585, 171] on circle "button" at bounding box center [574, 170] width 34 height 34
select select "MR"
select select "MARRIED"
select select "HOUSEHOLD_PERSONAL"
select select "VEHICLE"
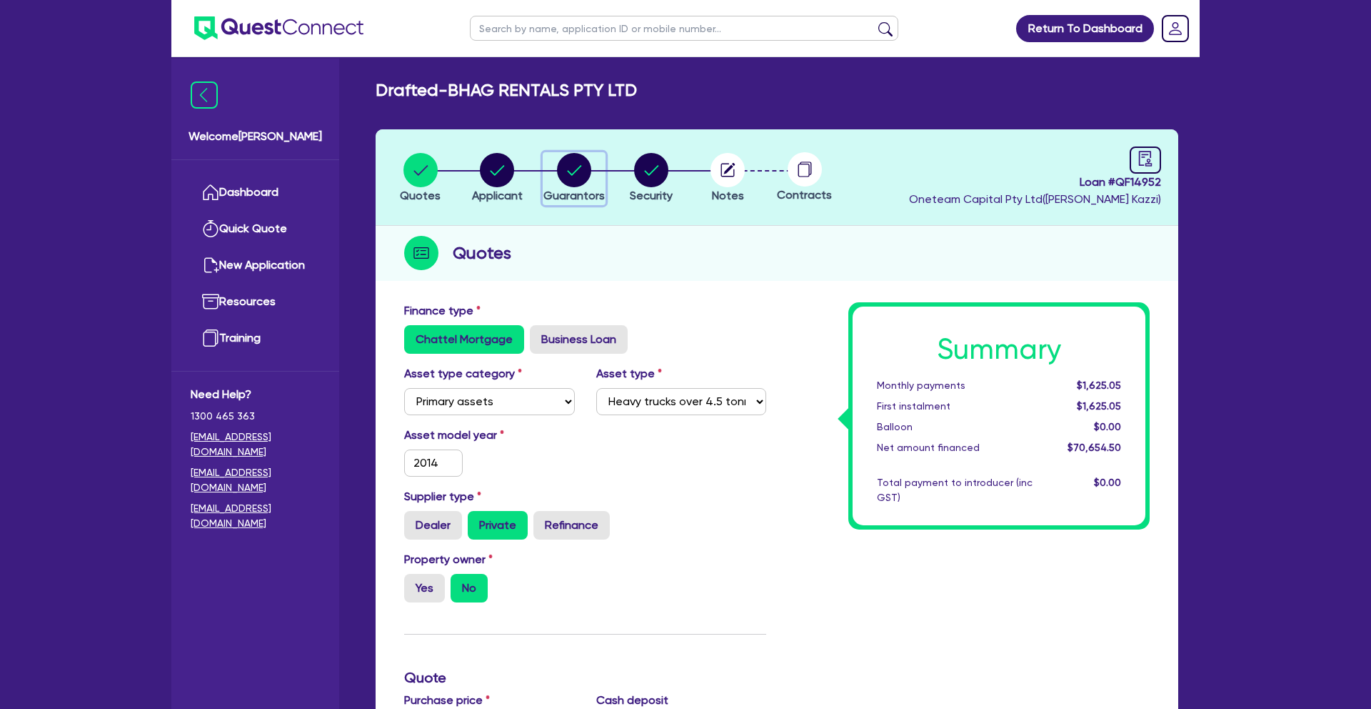
select select "VEHICLE"
select select "CASH"
select select "VEHICLE_LOAN"
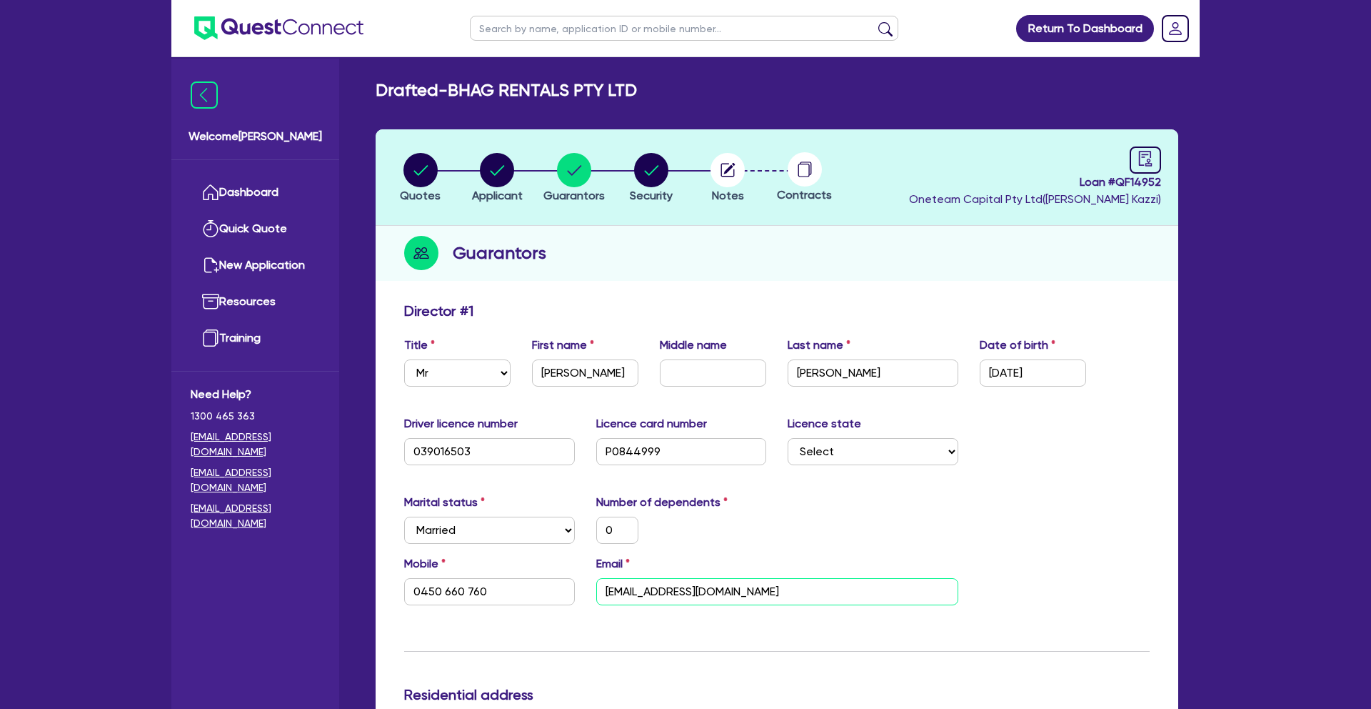
drag, startPoint x: 756, startPoint y: 593, endPoint x: 595, endPoint y: 587, distance: 161.5
click at [568, 585] on div "Mobile [PHONE_NUMBER] Email [EMAIL_ADDRESS][DOMAIN_NAME]" at bounding box center [777, 585] width 767 height 61
click at [246, 191] on link "Dashboard" at bounding box center [255, 192] width 129 height 36
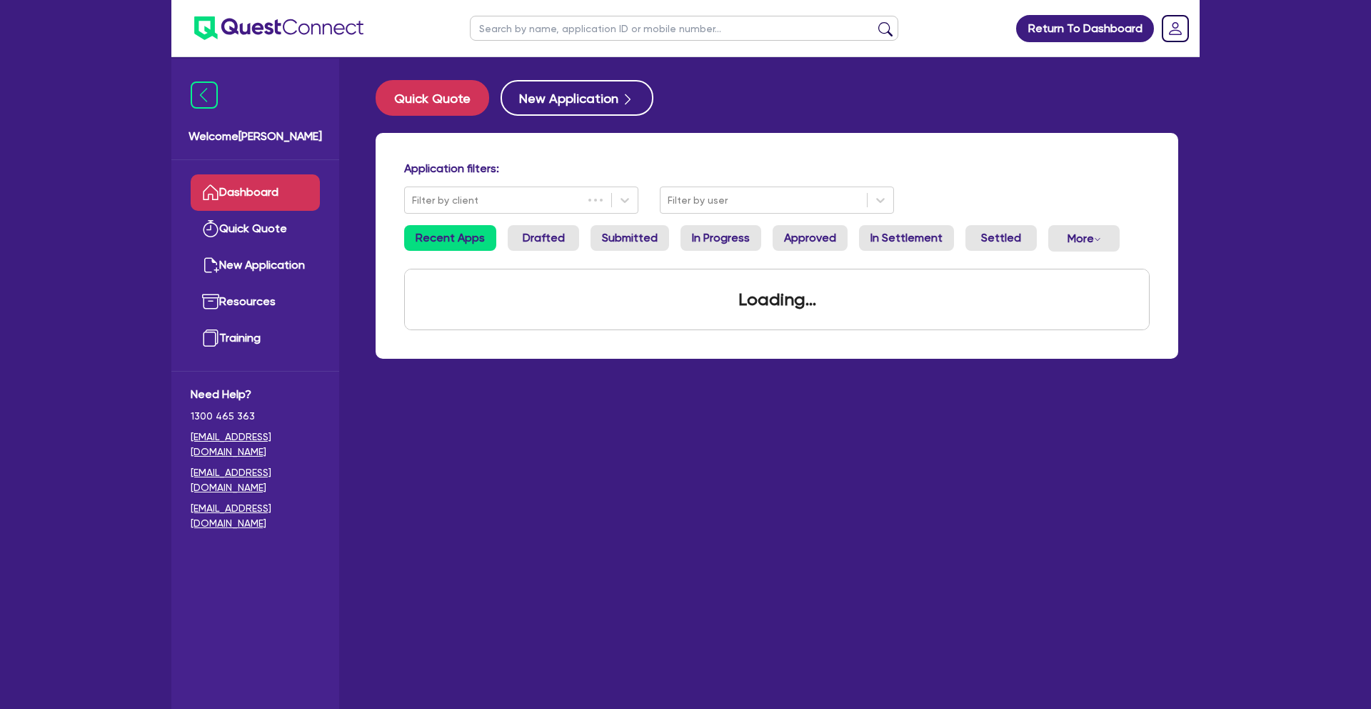
click at [570, 31] on input "text" at bounding box center [684, 28] width 429 height 25
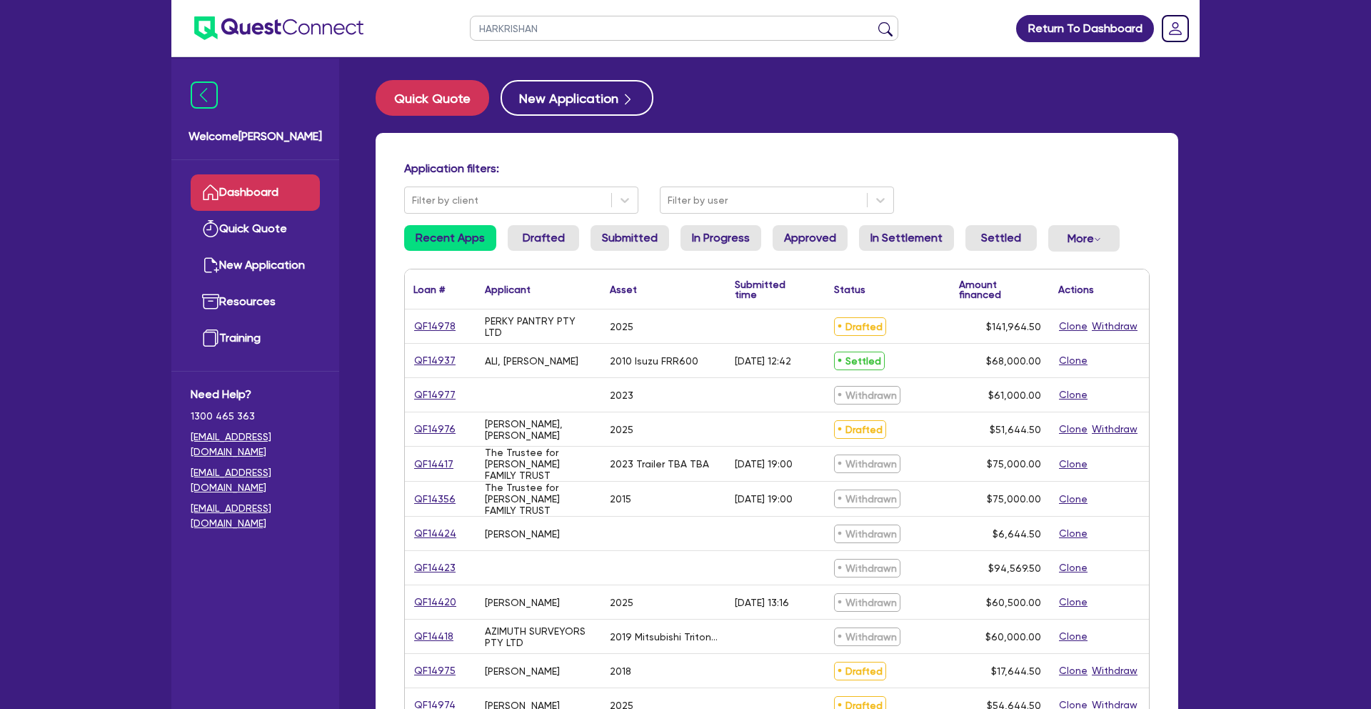
type input "HARKRISHAN"
click at [874, 21] on button "submit" at bounding box center [885, 31] width 23 height 20
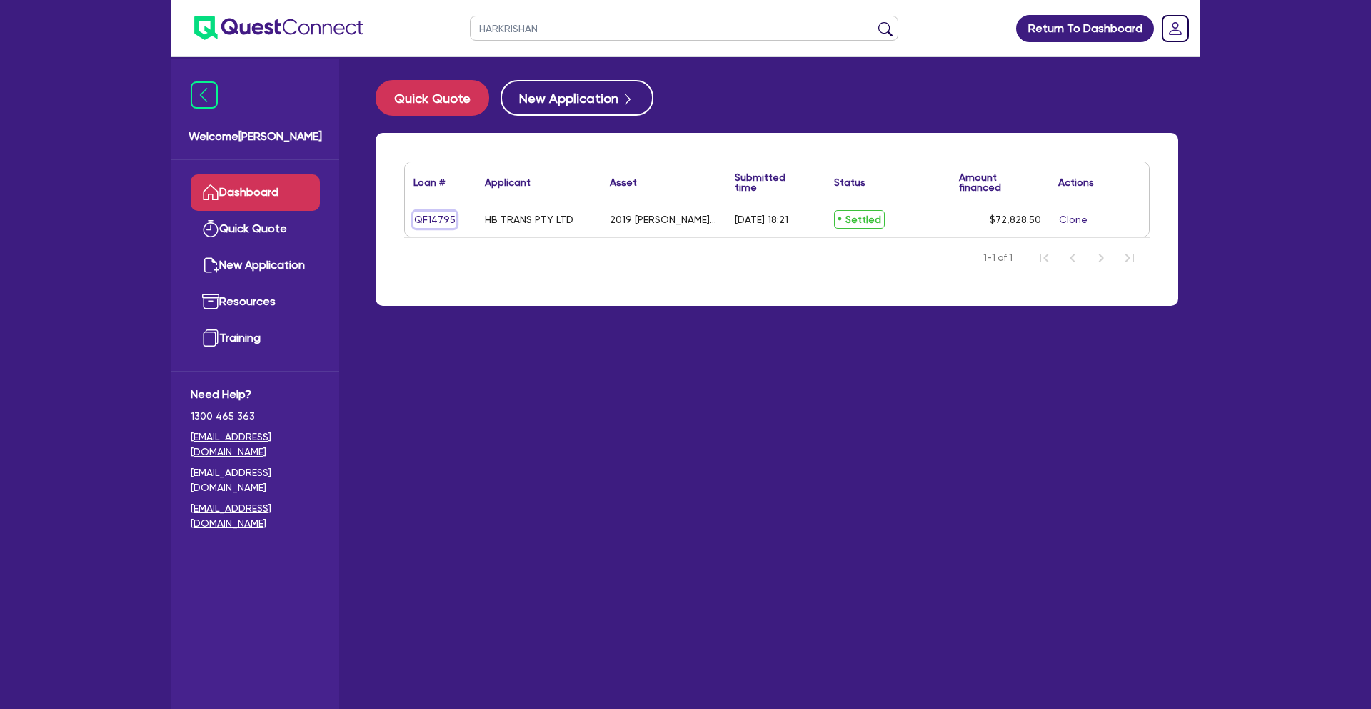
click at [444, 219] on link "QF14795" at bounding box center [435, 219] width 43 height 16
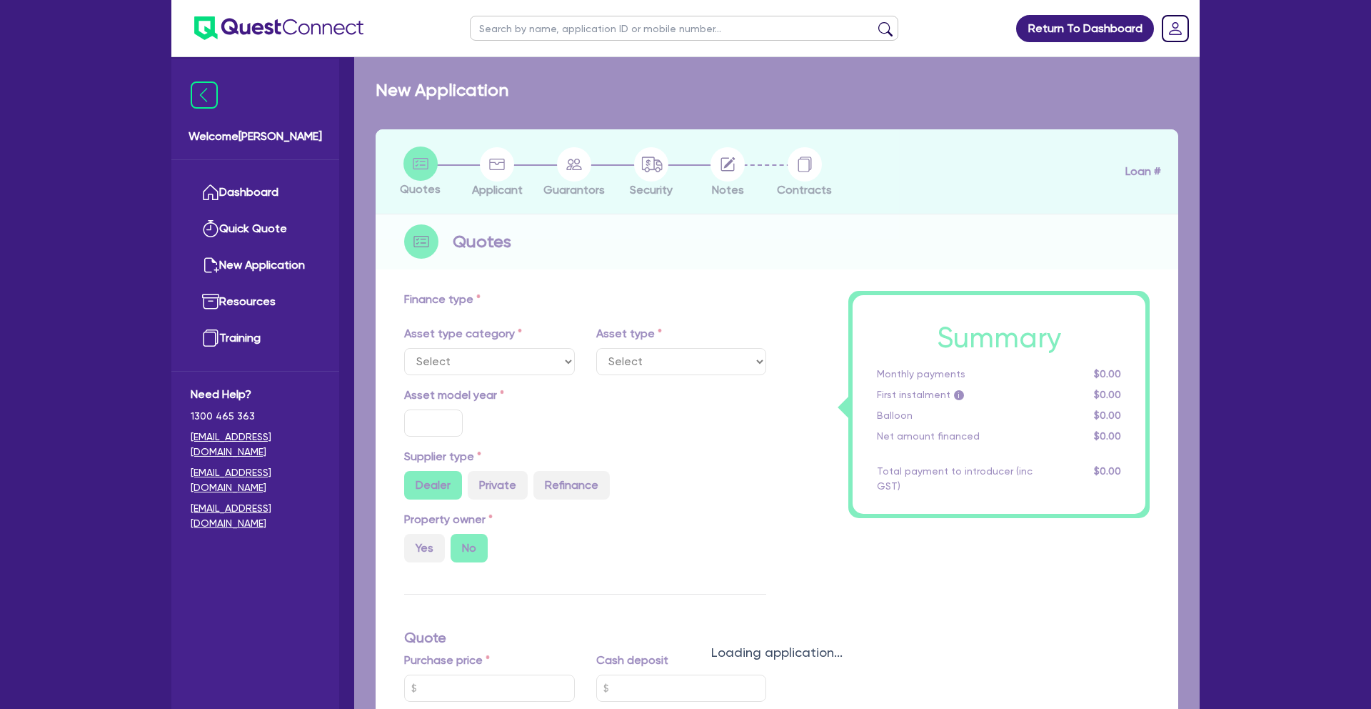
select select "PRIMARY_ASSETS"
type input "2019"
type input "72,828.5"
type input "34.32"
type input "25,000"
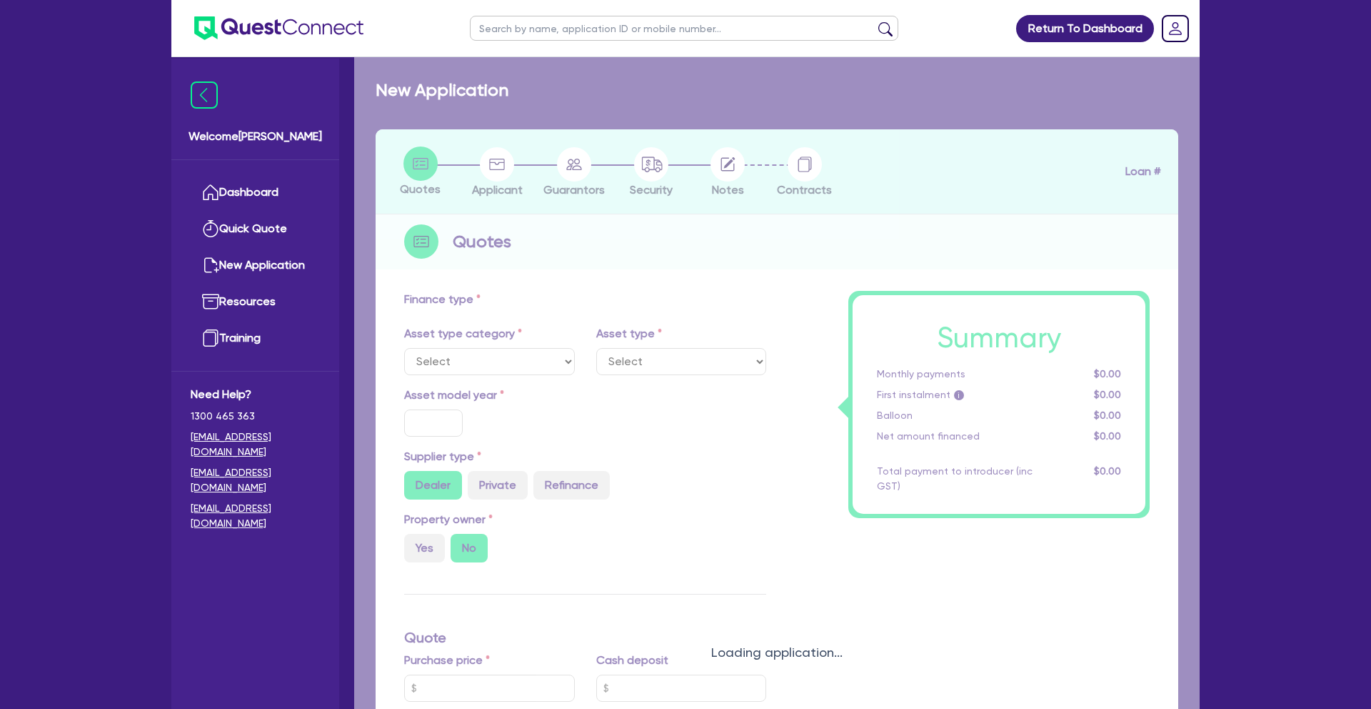
type input "4.80"
type input "3,500"
radio input "true"
type input "17.95"
select select "TRAILERS"
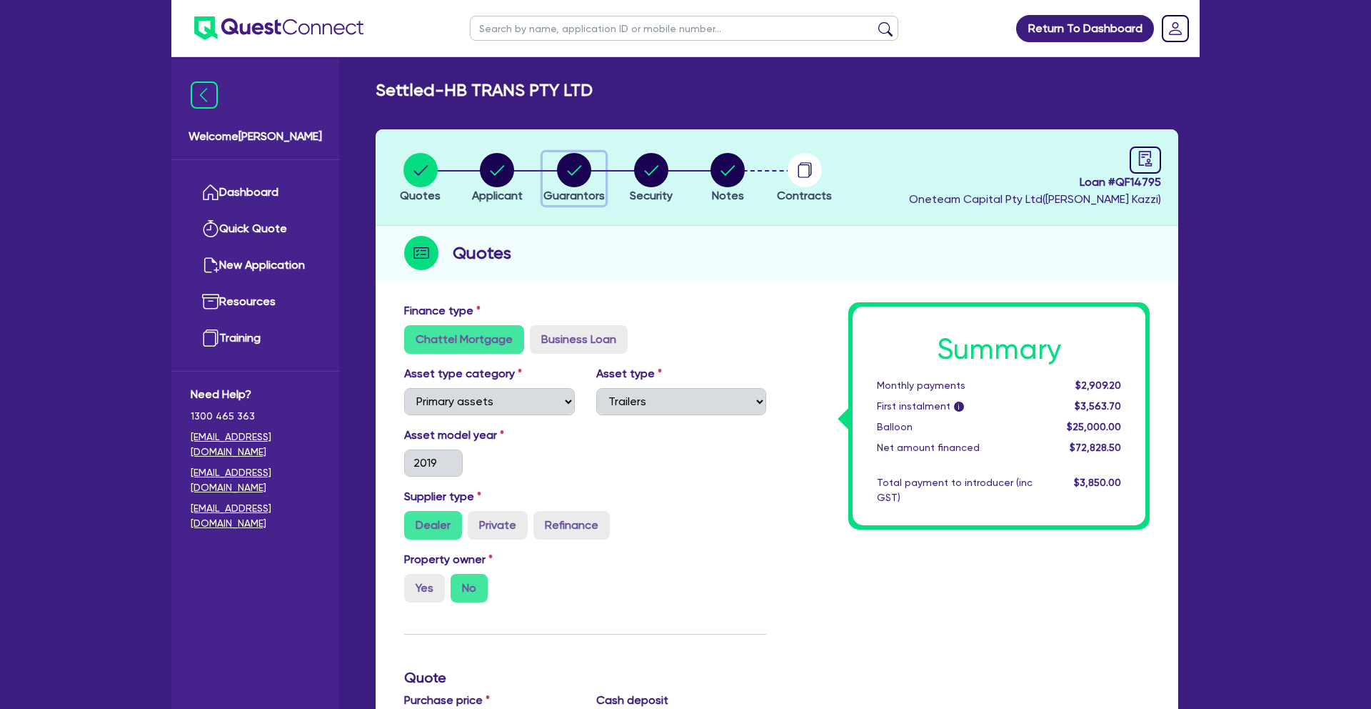
click at [553, 173] on div "button" at bounding box center [574, 170] width 61 height 34
select select "MR"
select select "VIC"
select select "SINGLE"
select select "EQUIPMENT"
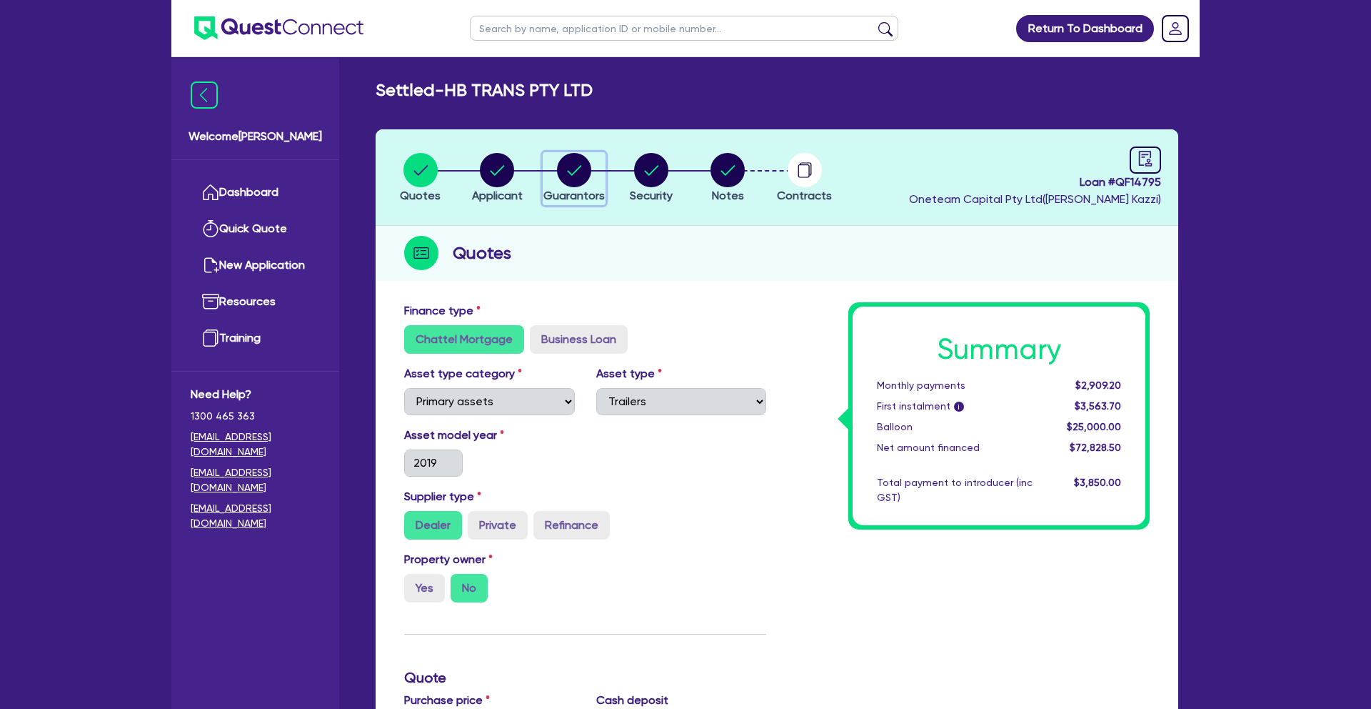
select select "CASH"
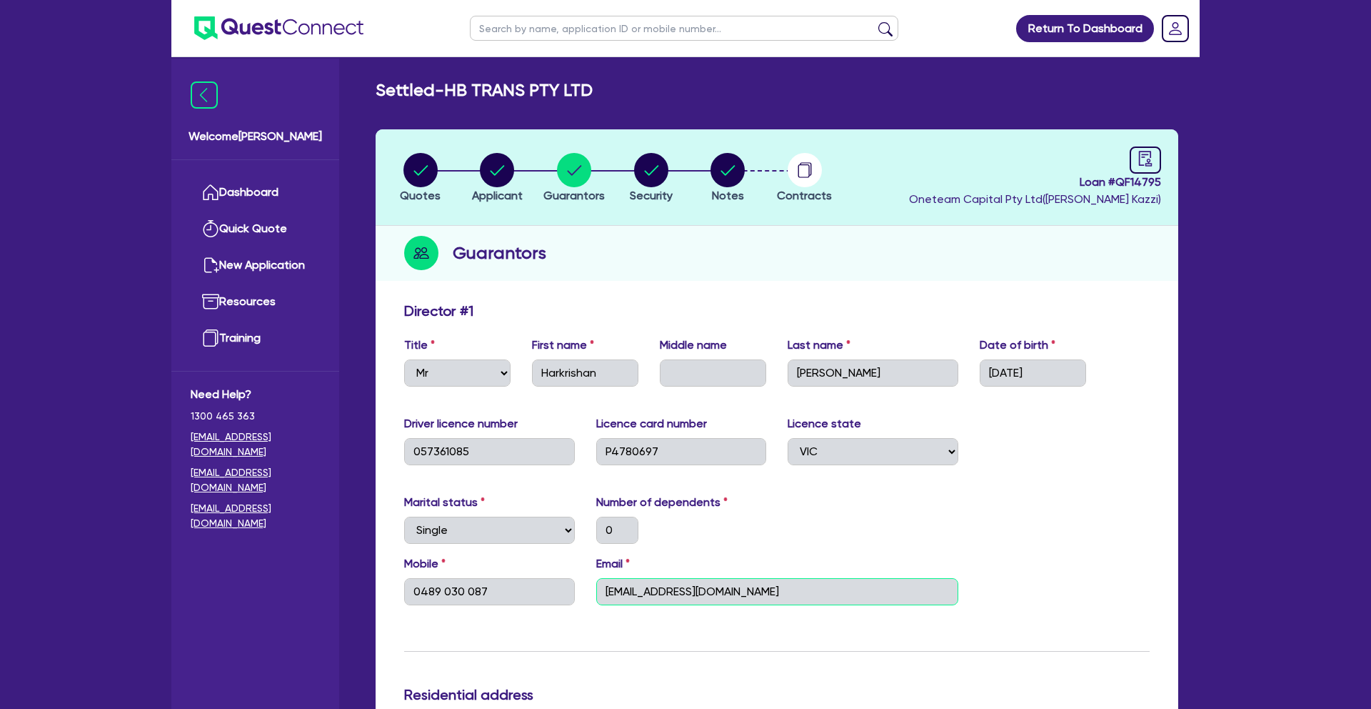
drag, startPoint x: 746, startPoint y: 598, endPoint x: 639, endPoint y: 592, distance: 107.3
click at [581, 588] on div "Mobile [PHONE_NUMBER] Email [EMAIL_ADDRESS][DOMAIN_NAME]" at bounding box center [777, 585] width 767 height 61
